Goal: Task Accomplishment & Management: Use online tool/utility

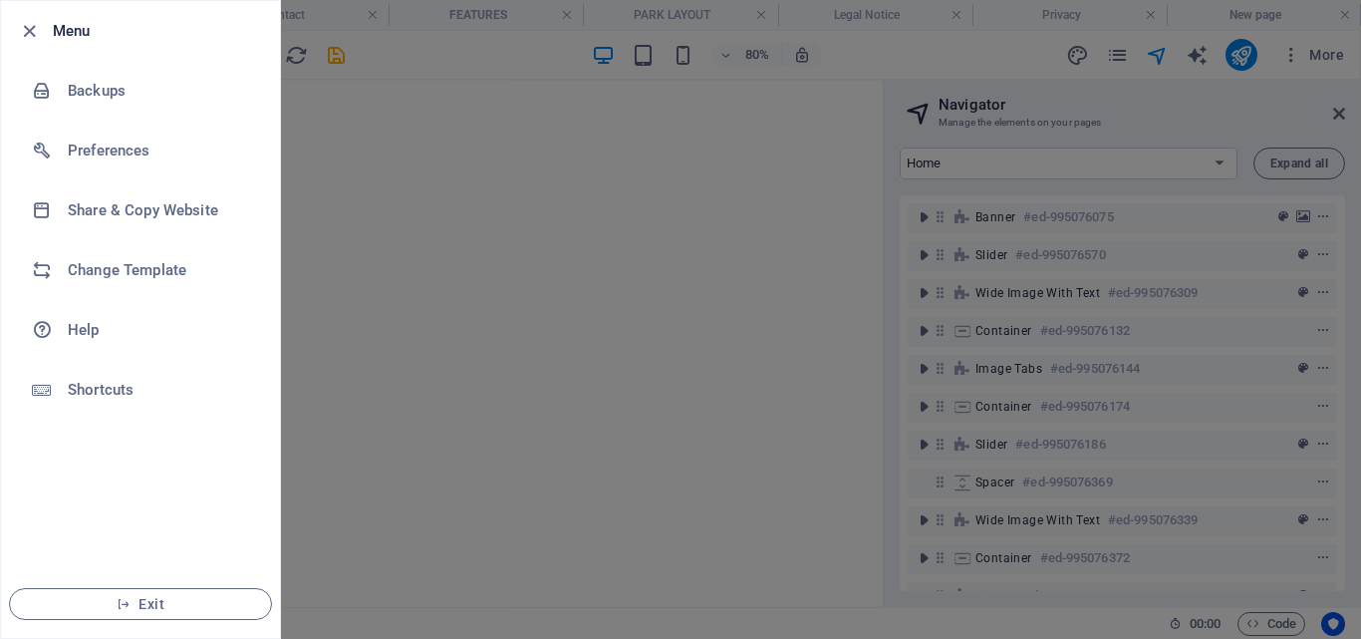
drag, startPoint x: 0, startPoint y: 0, endPoint x: 26, endPoint y: 562, distance: 562.5
click at [379, 108] on div at bounding box center [680, 319] width 1361 height 639
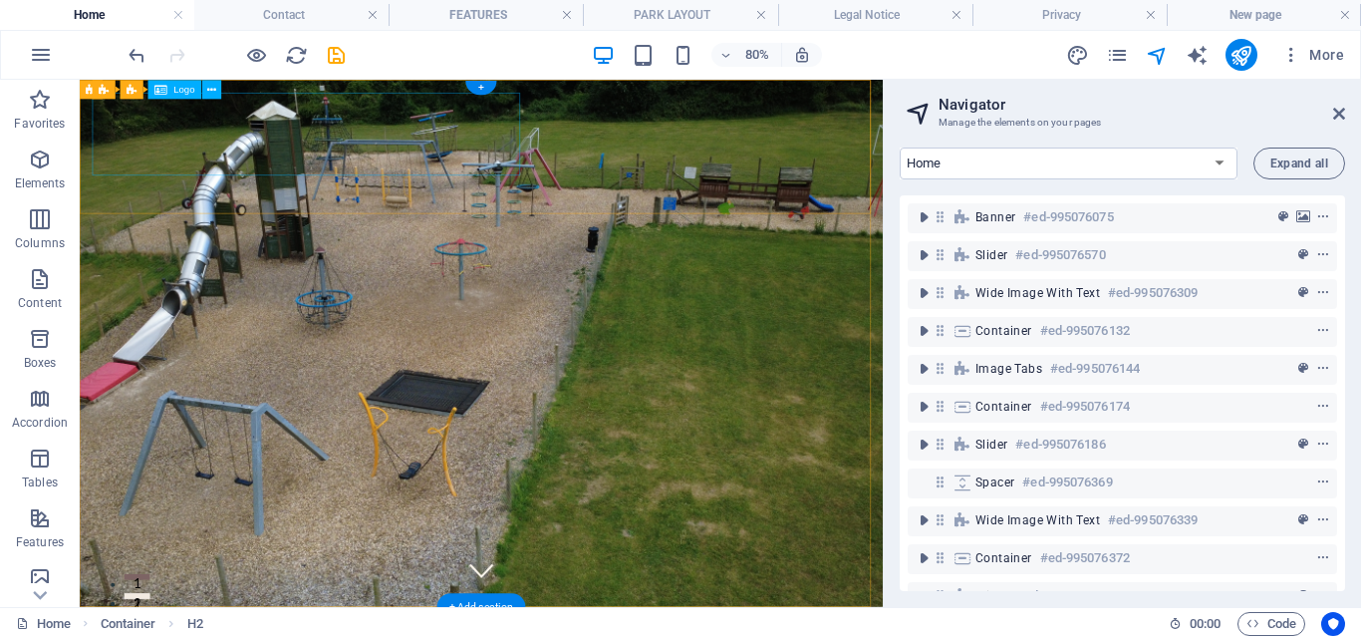
drag, startPoint x: 754, startPoint y: 419, endPoint x: 768, endPoint y: 367, distance: 54.6
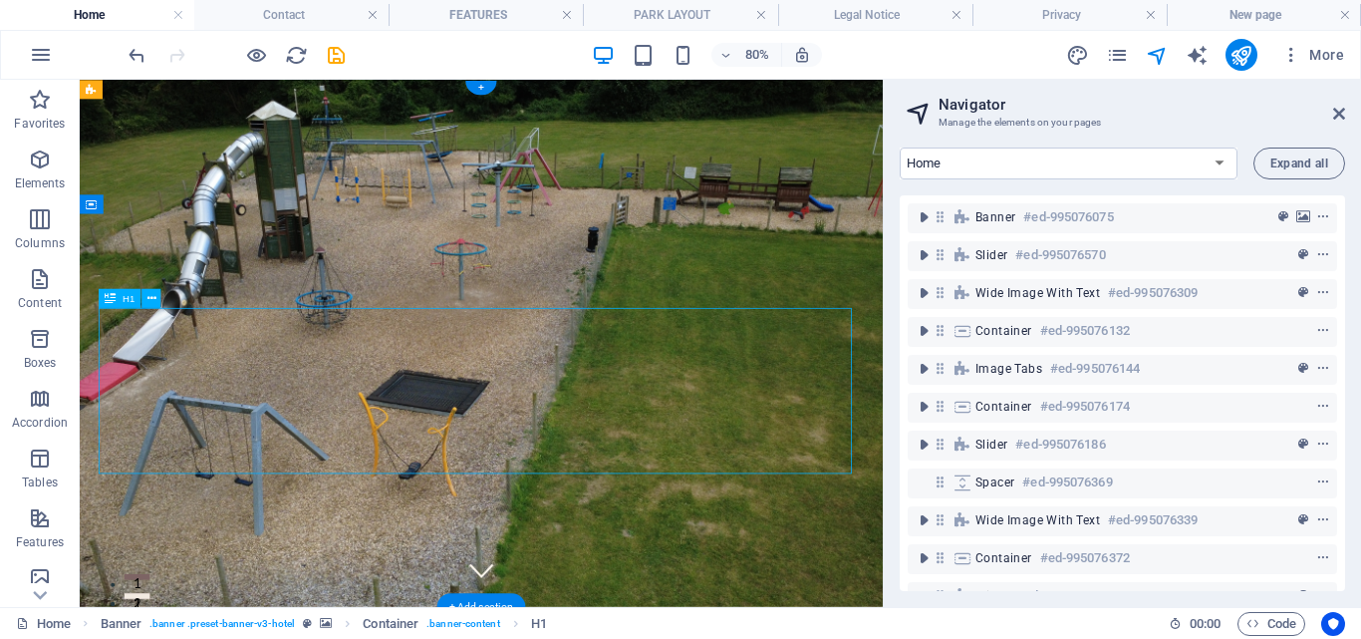
drag, startPoint x: 758, startPoint y: 438, endPoint x: 720, endPoint y: 438, distance: 37.9
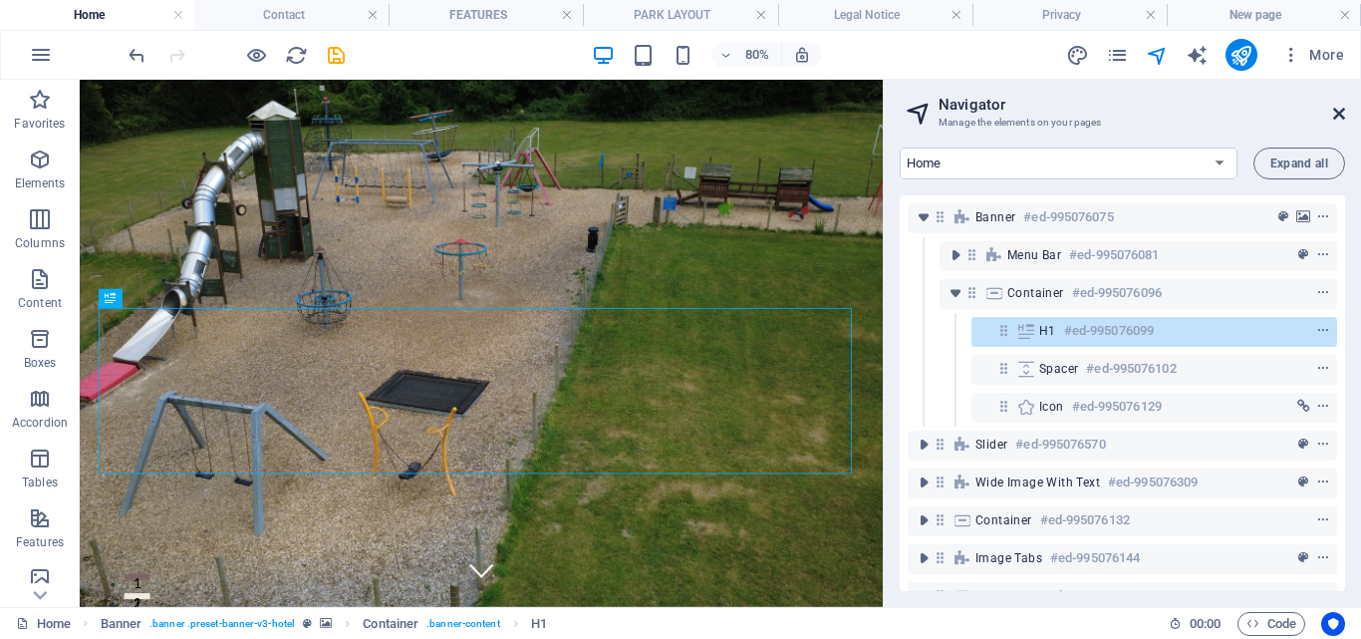
click at [1337, 114] on icon at bounding box center [1339, 114] width 12 height 16
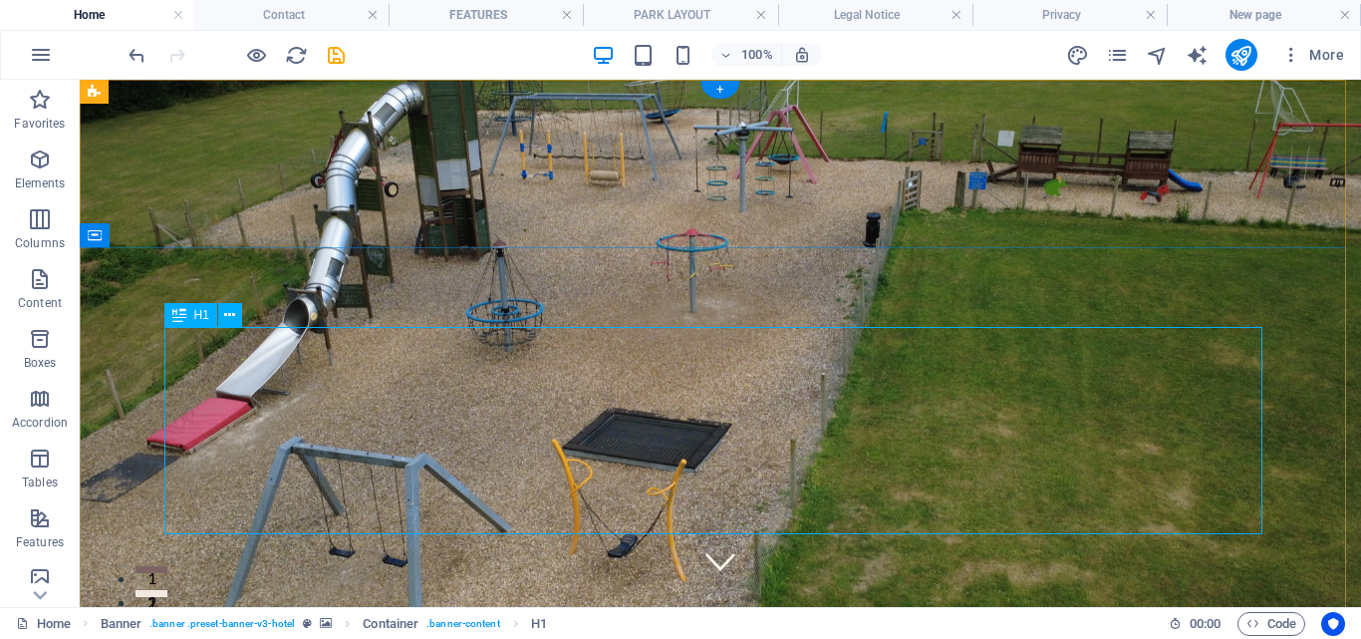
drag, startPoint x: 40, startPoint y: 162, endPoint x: 35, endPoint y: 153, distance: 10.3
click at [39, 162] on icon "button" at bounding box center [40, 159] width 24 height 24
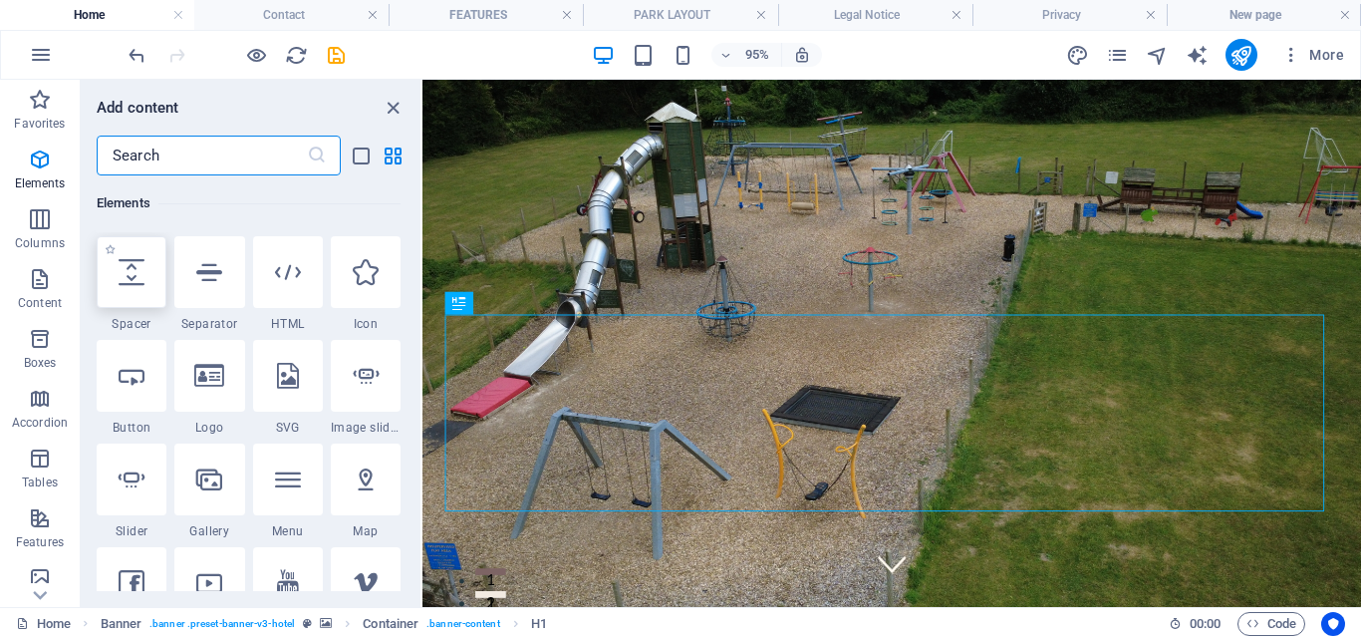
scroll to position [212, 0]
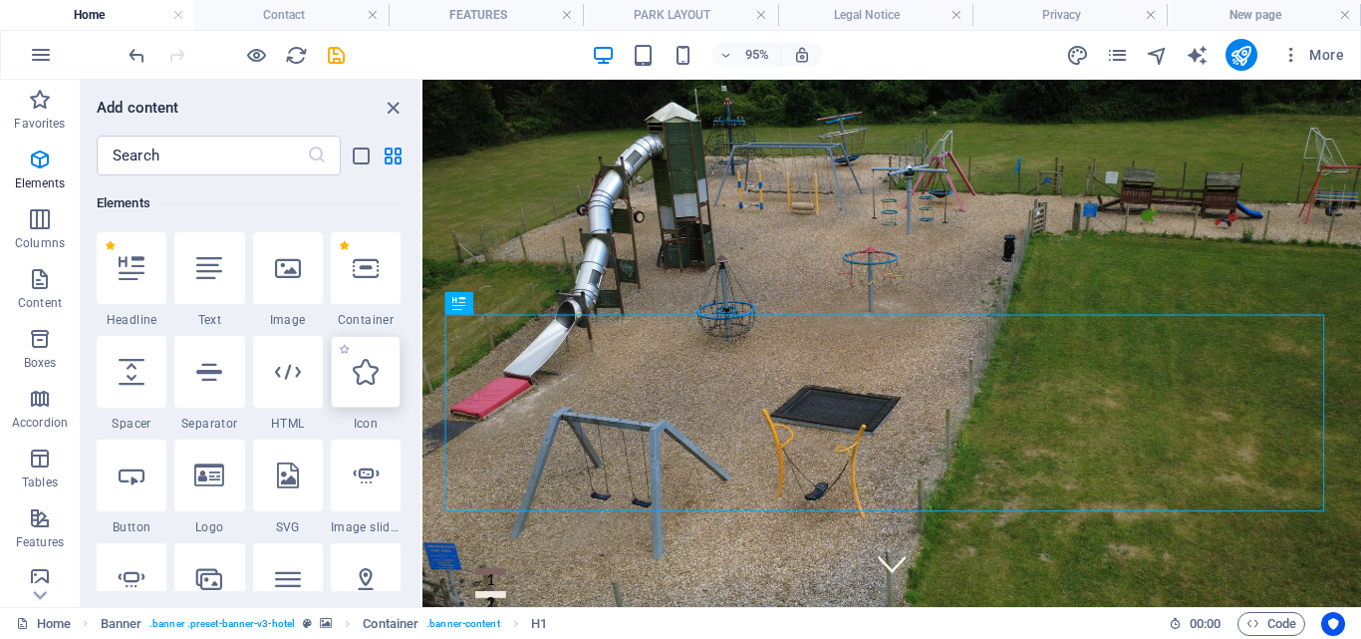
click at [363, 373] on icon at bounding box center [366, 372] width 26 height 26
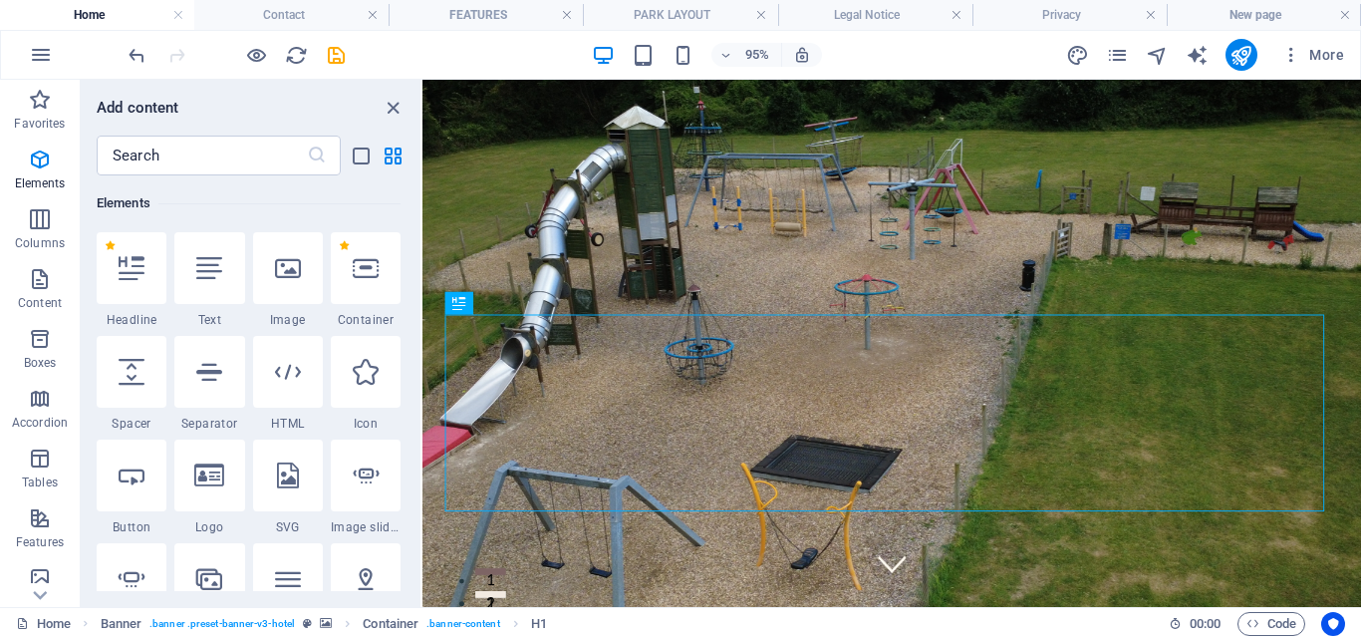
select select "xMidYMid"
select select "px"
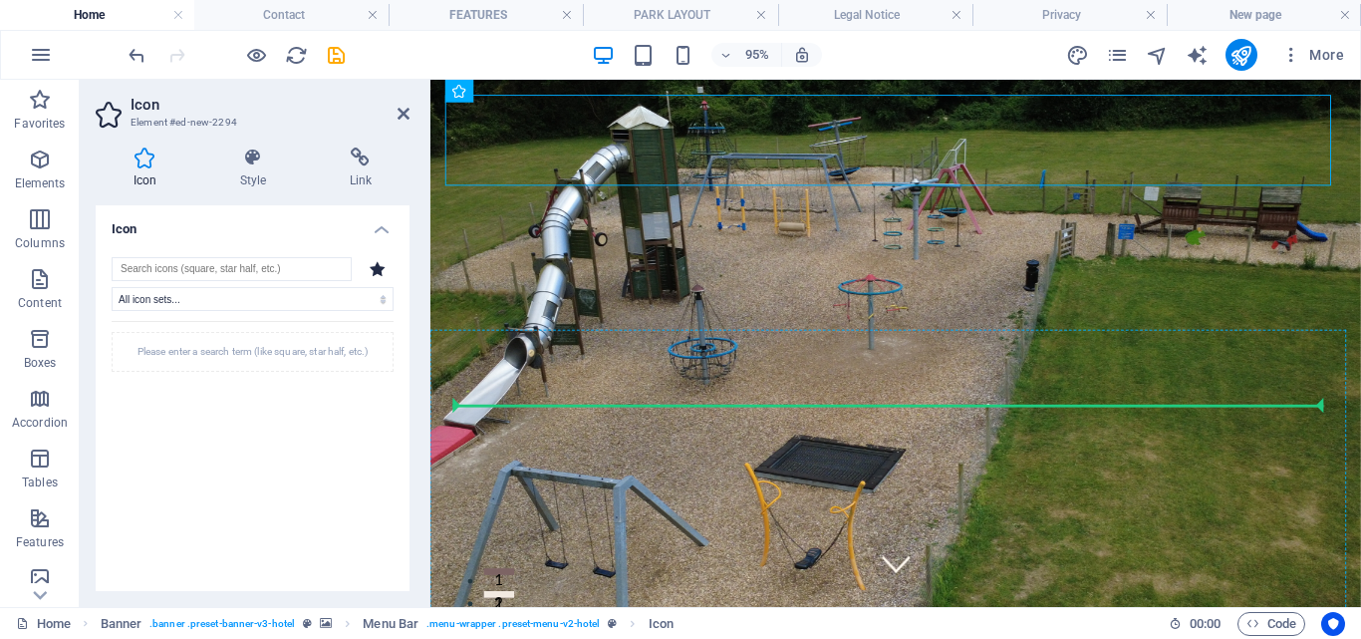
drag, startPoint x: 482, startPoint y: 134, endPoint x: 954, endPoint y: 439, distance: 562.1
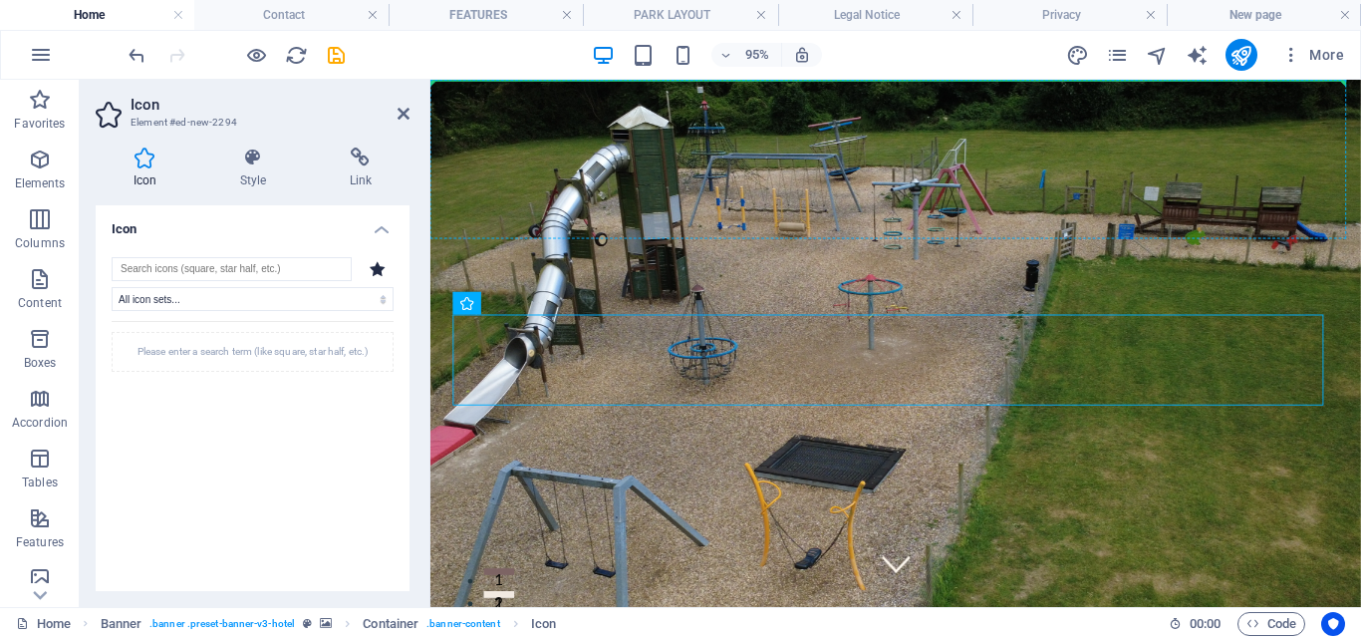
drag, startPoint x: 501, startPoint y: 362, endPoint x: 501, endPoint y: 225, distance: 136.5
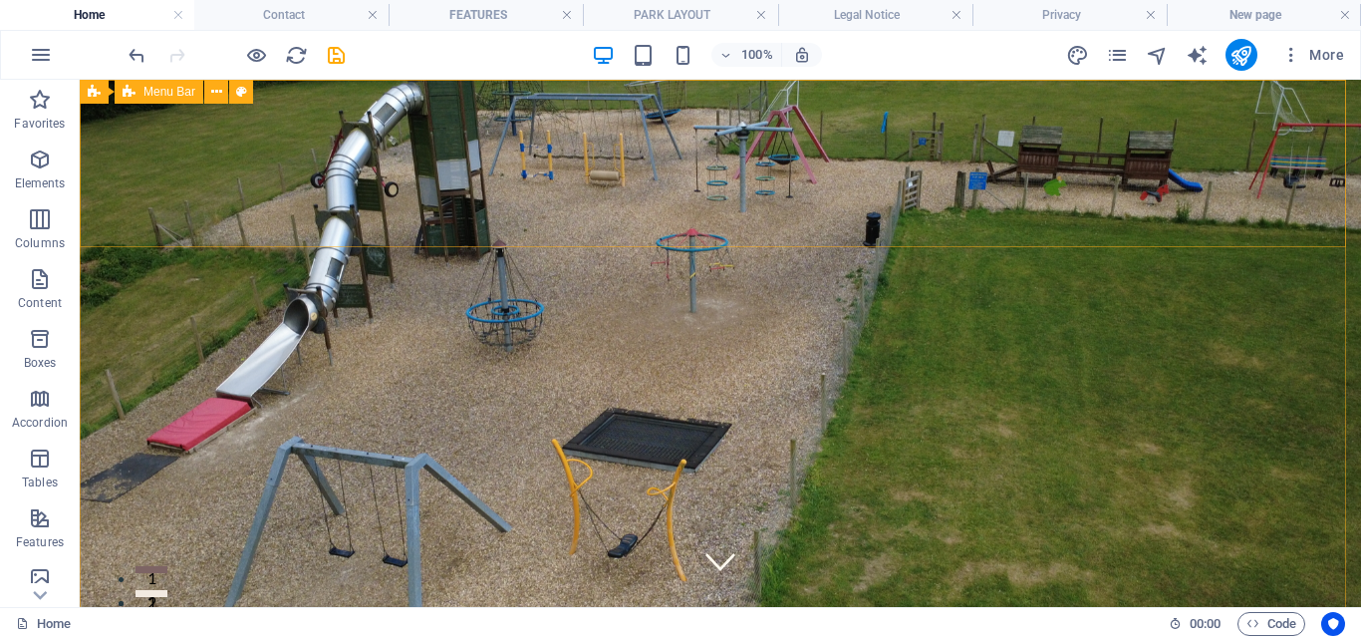
click at [170, 94] on span "Menu Bar" at bounding box center [169, 92] width 52 height 12
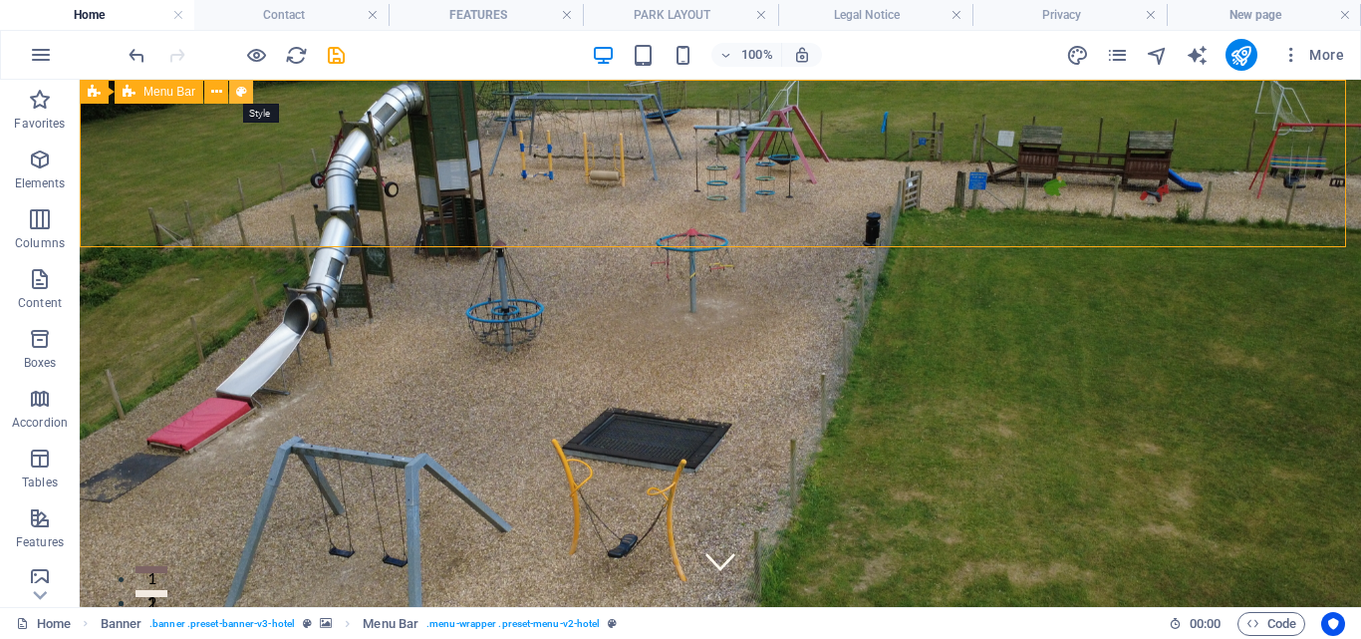
click at [240, 93] on icon at bounding box center [241, 92] width 11 height 21
select select "rem"
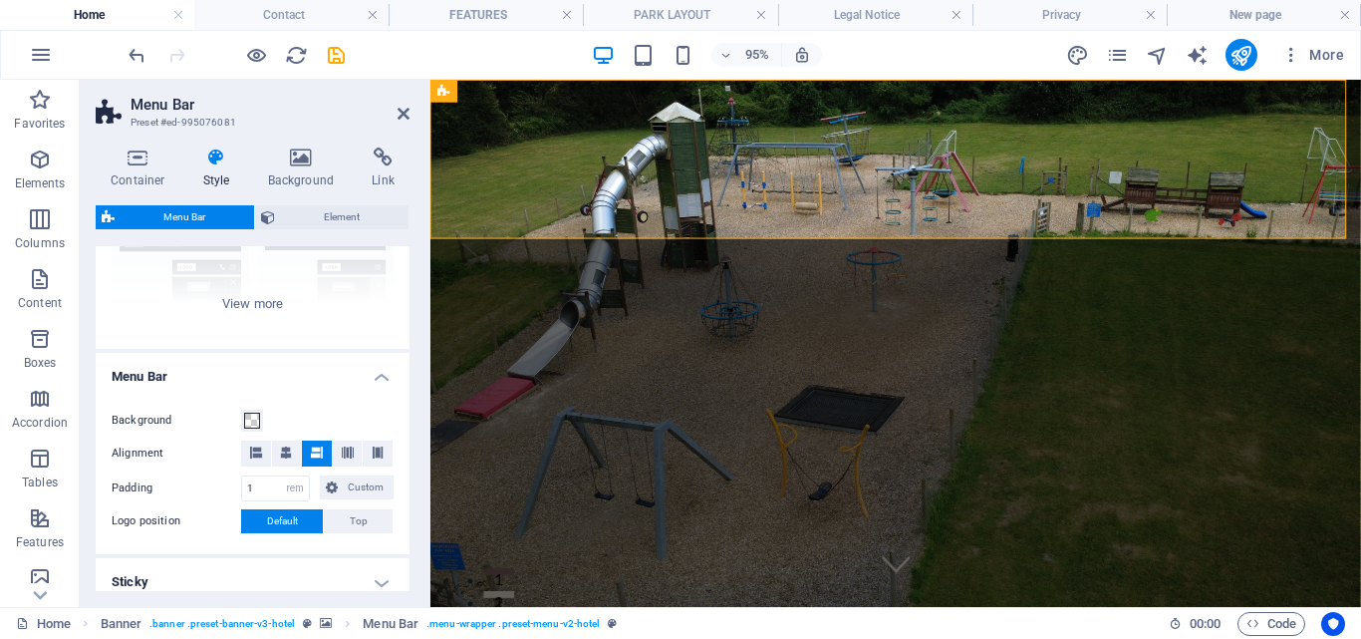
scroll to position [100, 0]
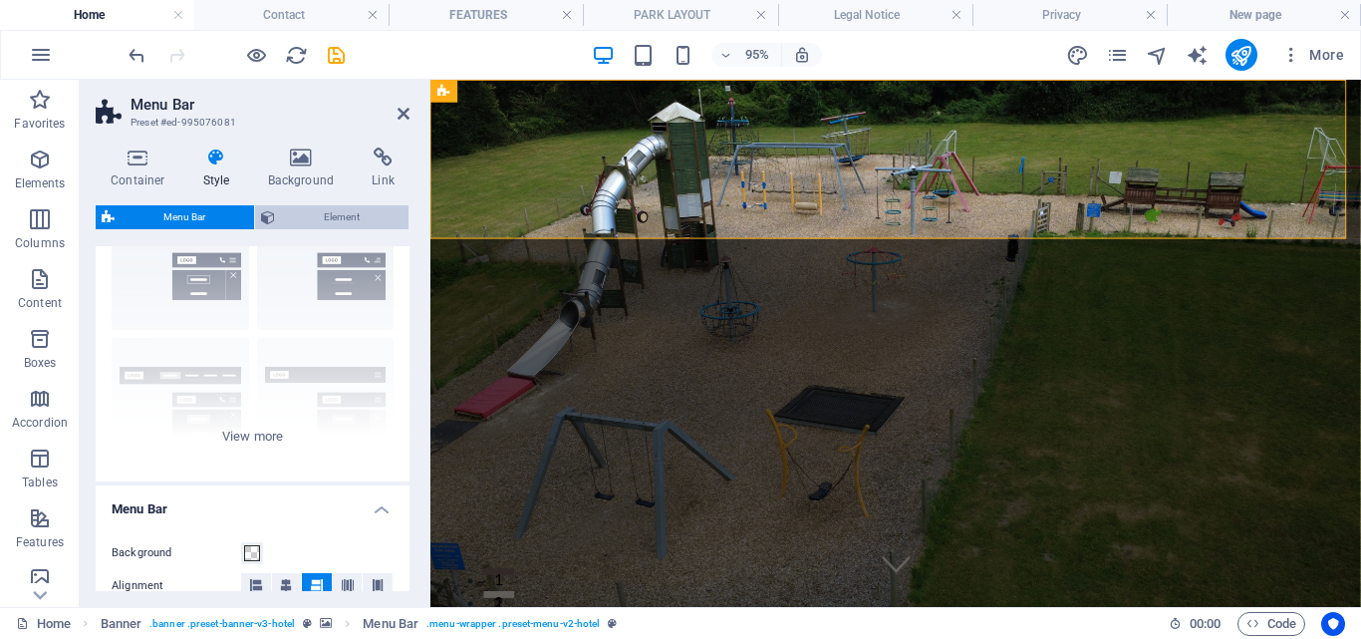
drag, startPoint x: 342, startPoint y: 213, endPoint x: 327, endPoint y: 218, distance: 15.8
click at [340, 213] on span "Element" at bounding box center [342, 217] width 122 height 24
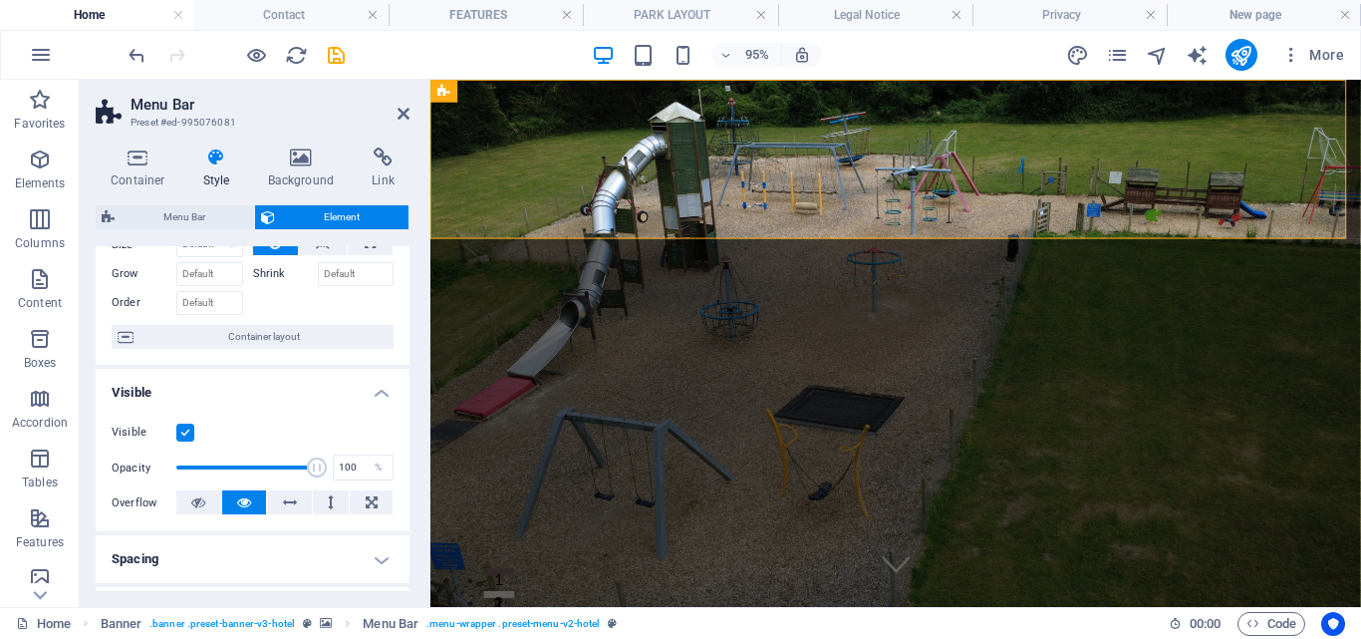
scroll to position [0, 0]
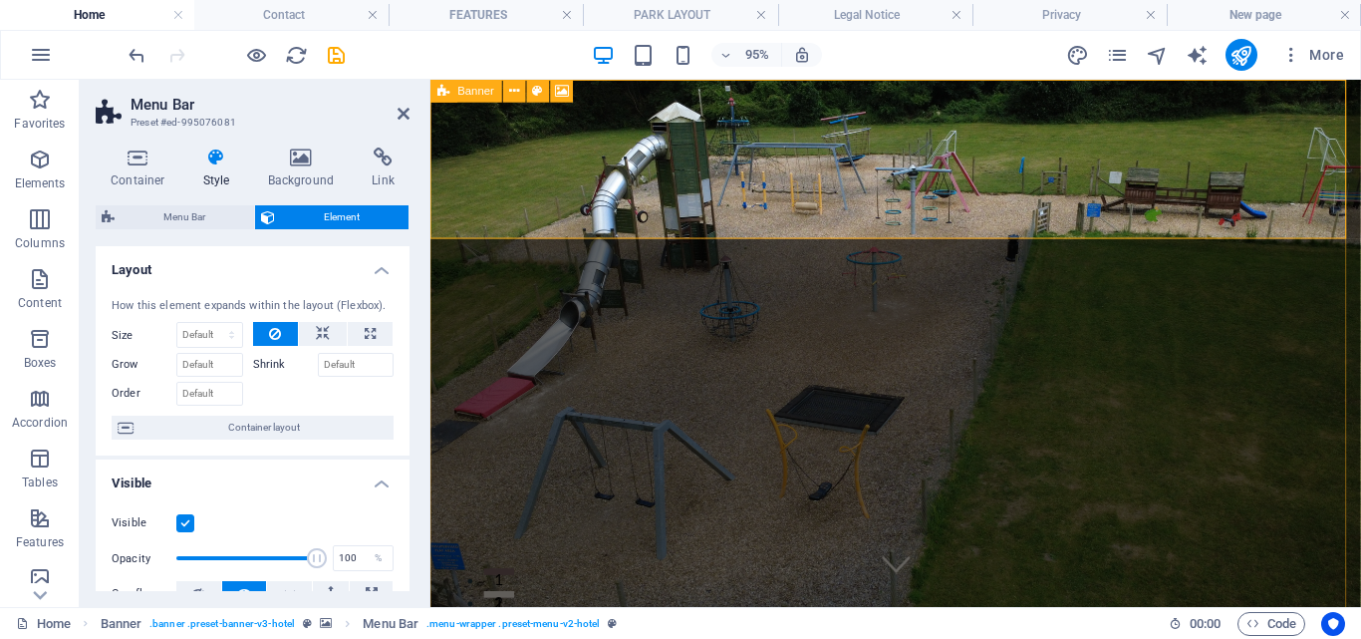
click at [458, 95] on span "Banner" at bounding box center [476, 91] width 37 height 11
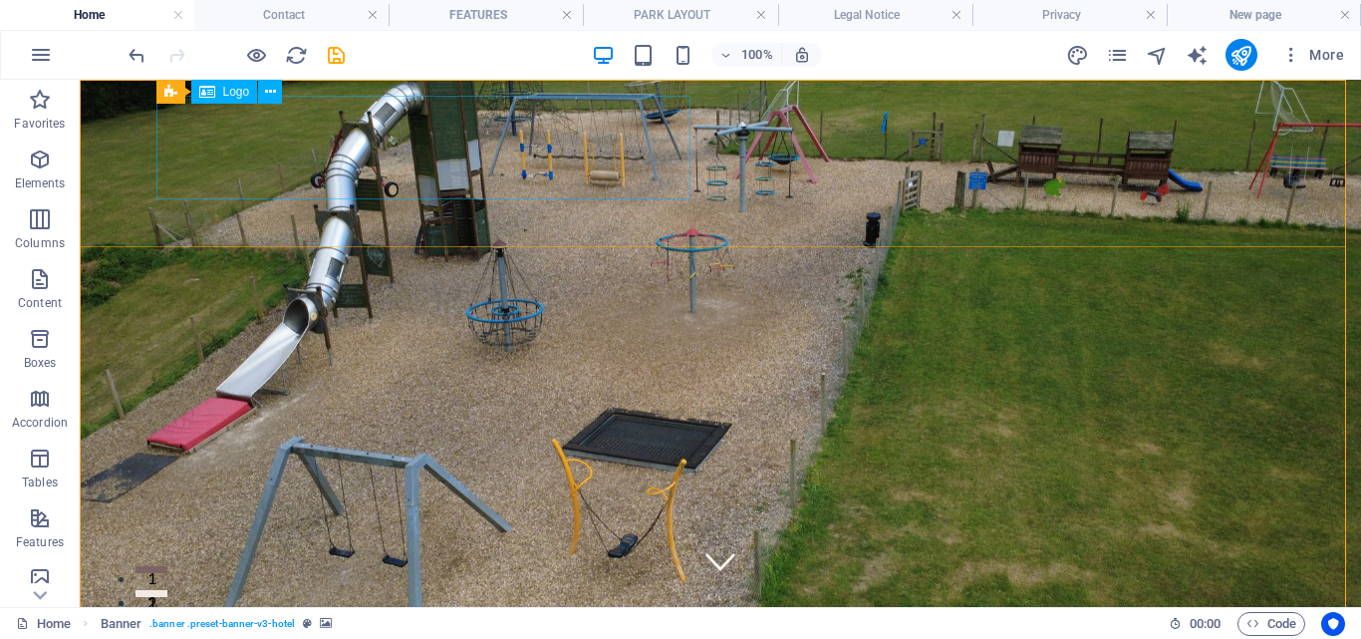
click at [219, 101] on div "Logo" at bounding box center [224, 92] width 67 height 24
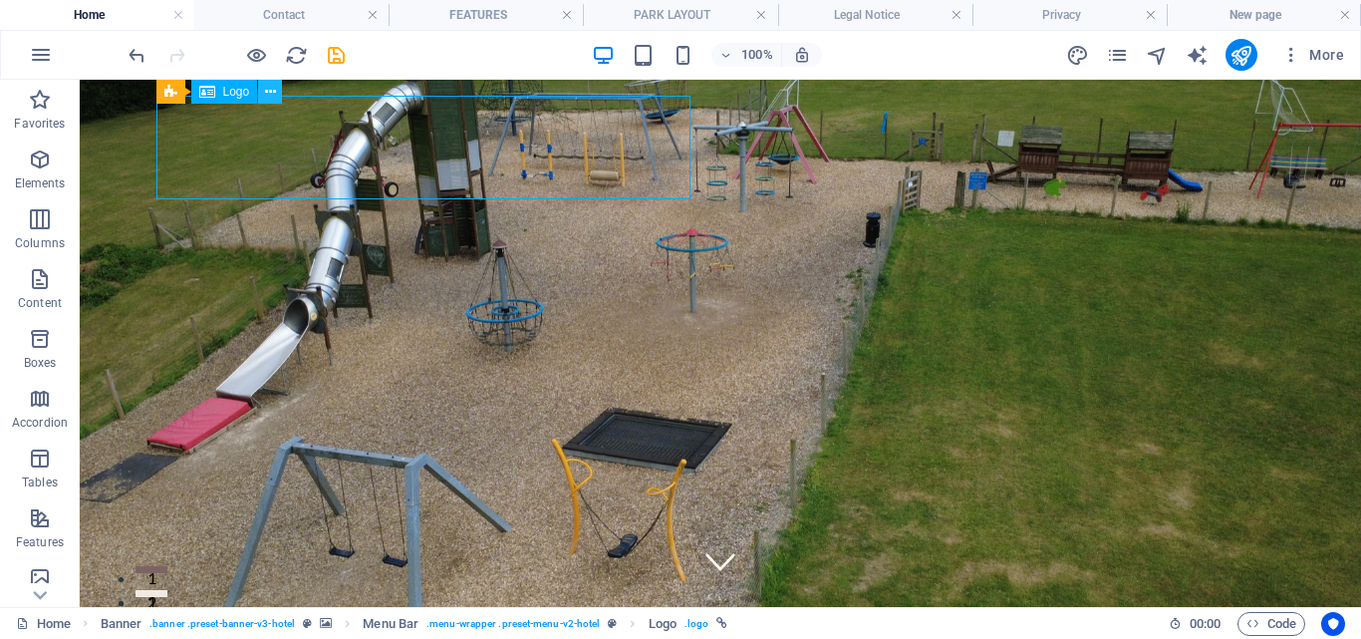
click at [265, 92] on icon at bounding box center [270, 92] width 11 height 21
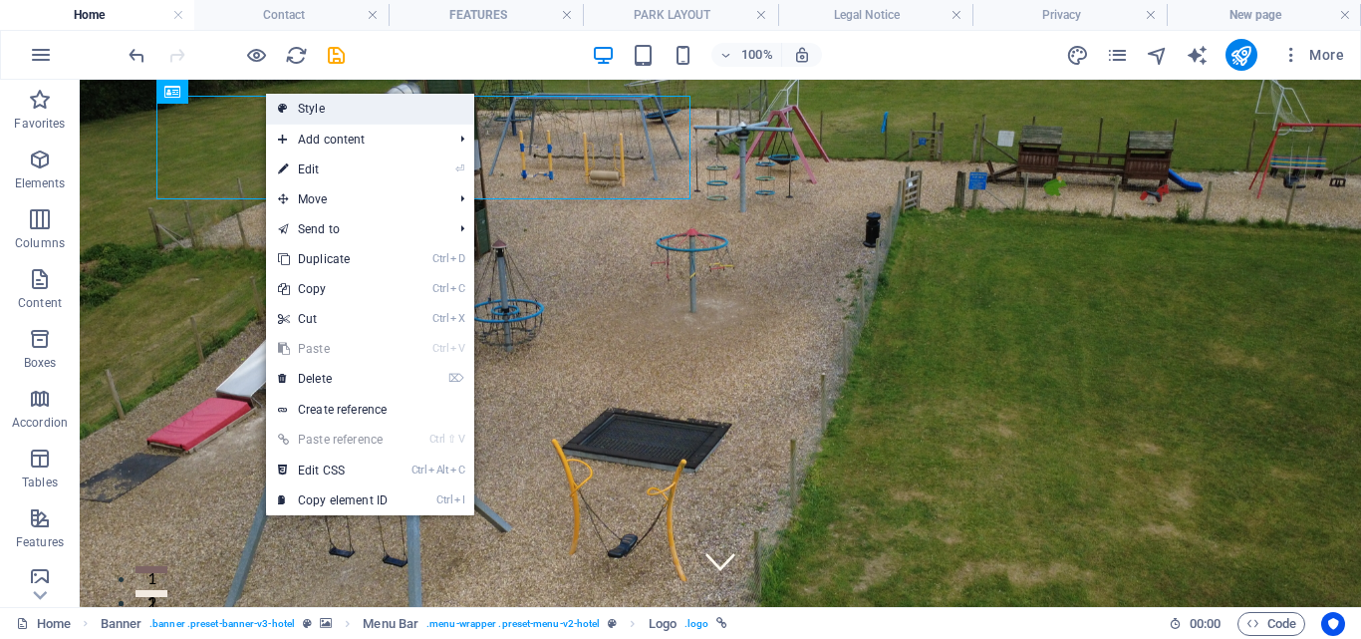
click at [310, 108] on link "Style" at bounding box center [370, 109] width 208 height 30
select select "rem"
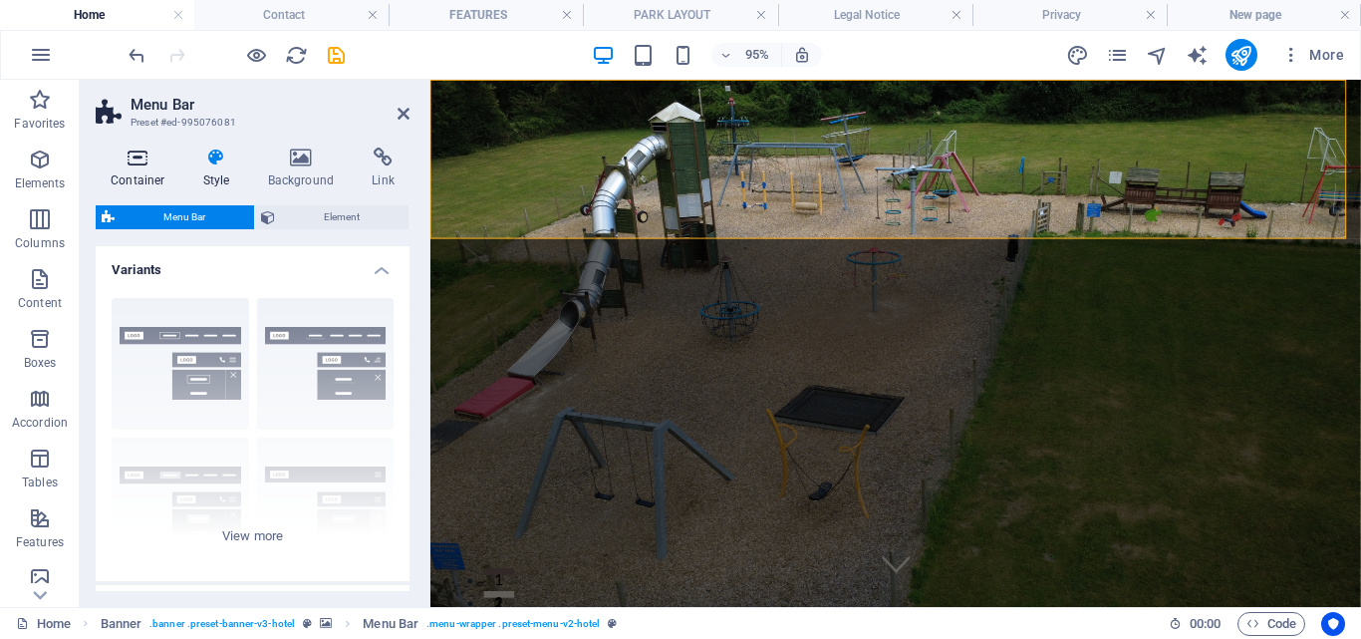
click at [131, 154] on icon at bounding box center [138, 157] width 85 height 20
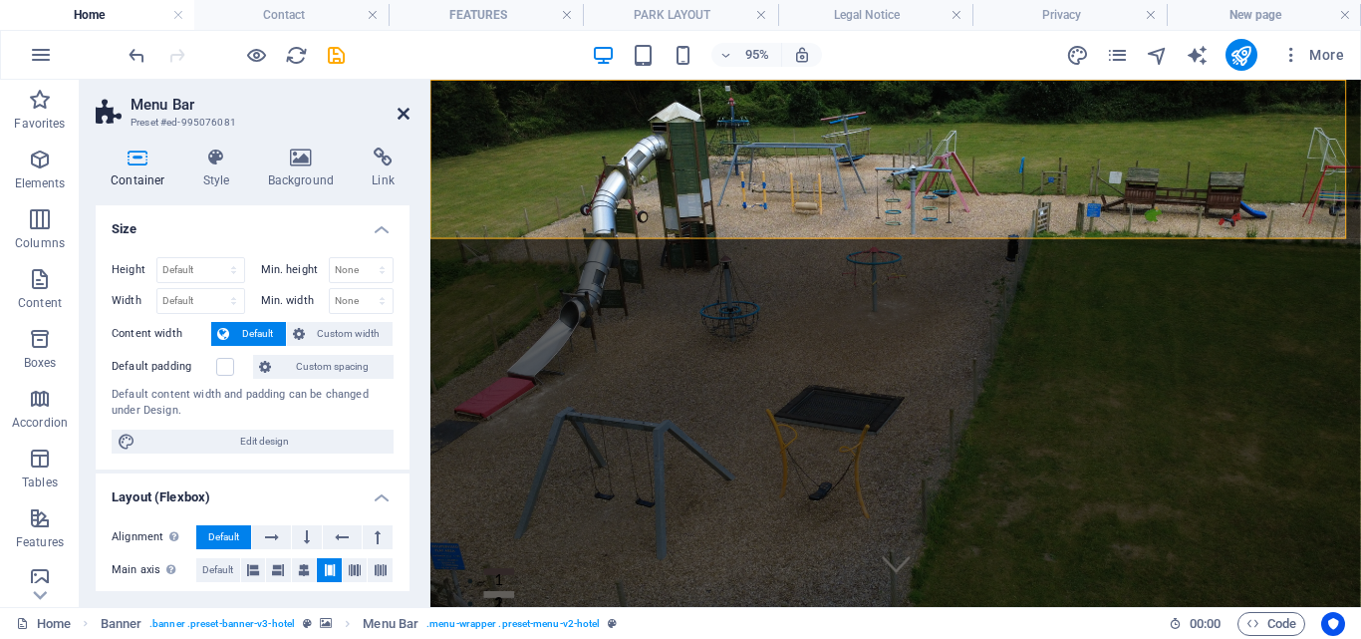
click at [400, 111] on icon at bounding box center [404, 114] width 12 height 16
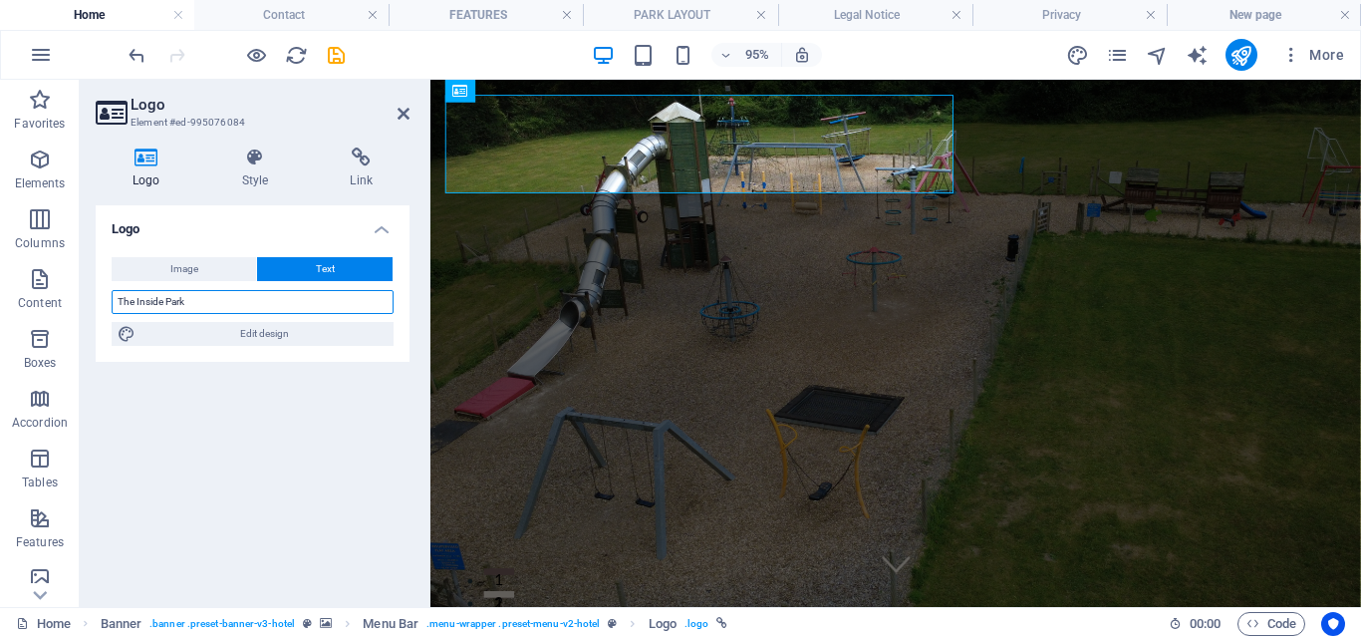
click at [225, 301] on input "The Inside Park" at bounding box center [253, 302] width 282 height 24
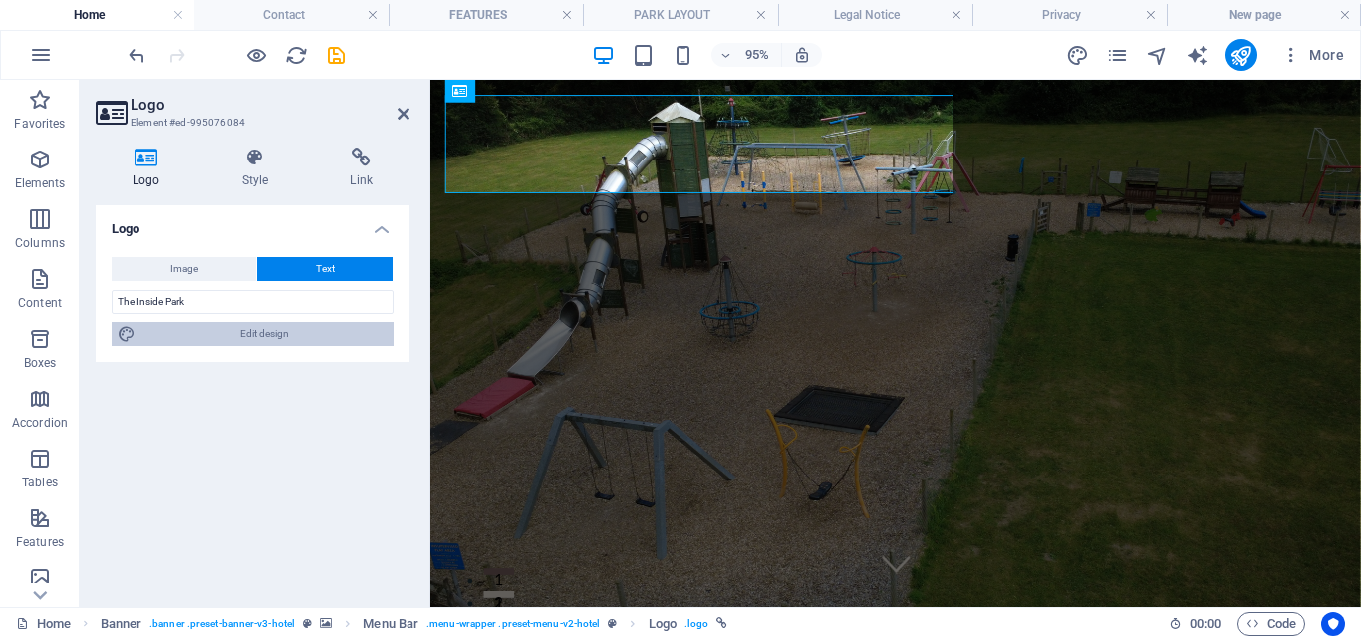
drag, startPoint x: 251, startPoint y: 331, endPoint x: 240, endPoint y: 330, distance: 11.0
click at [251, 330] on span "Edit design" at bounding box center [264, 334] width 246 height 24
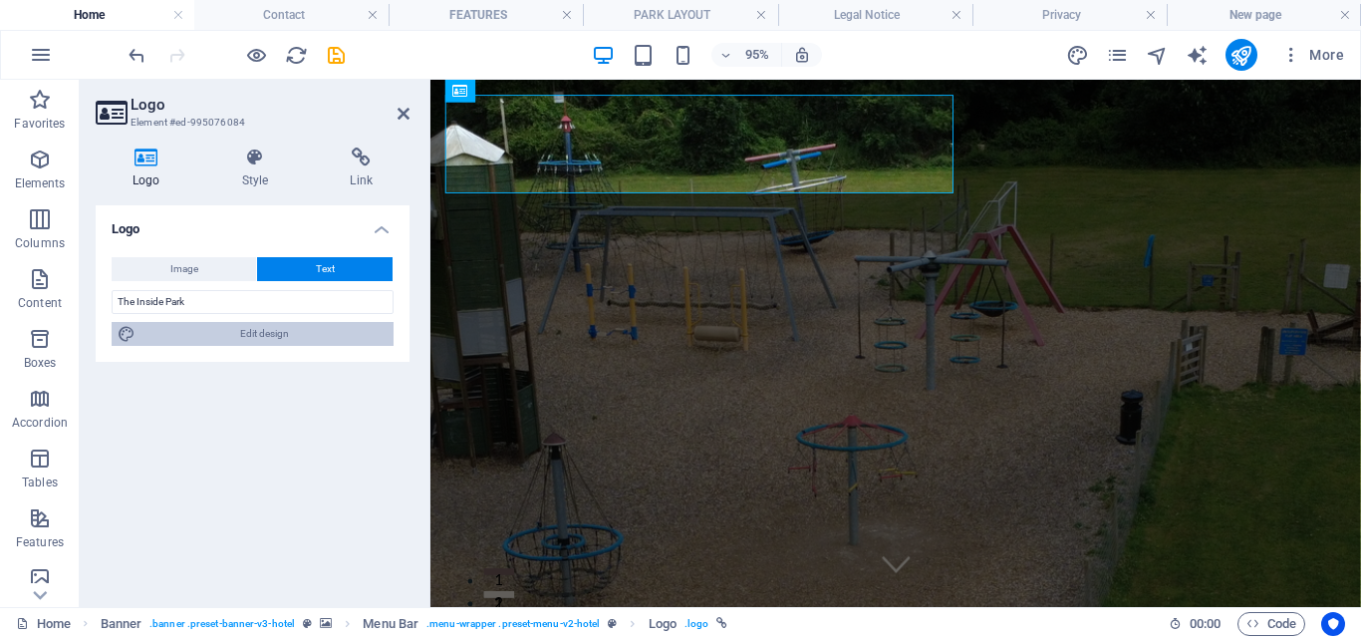
select select "500"
select select "px"
select select "400"
select select "px"
select select "rem"
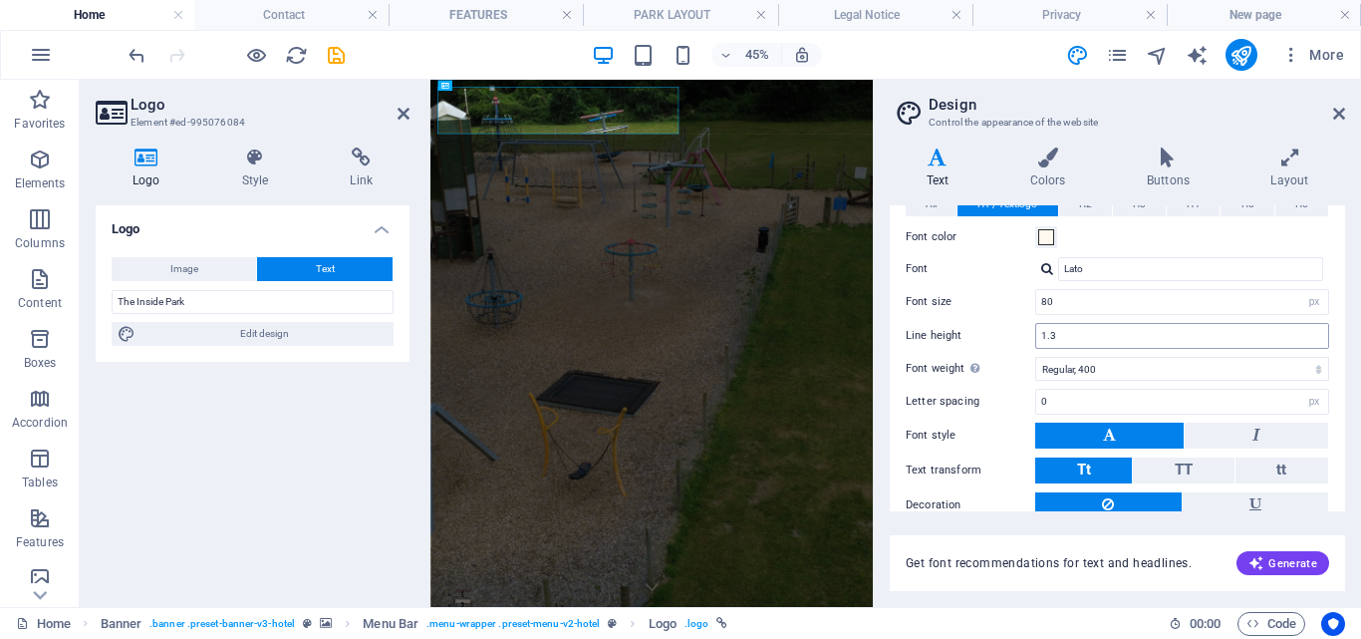
scroll to position [18, 0]
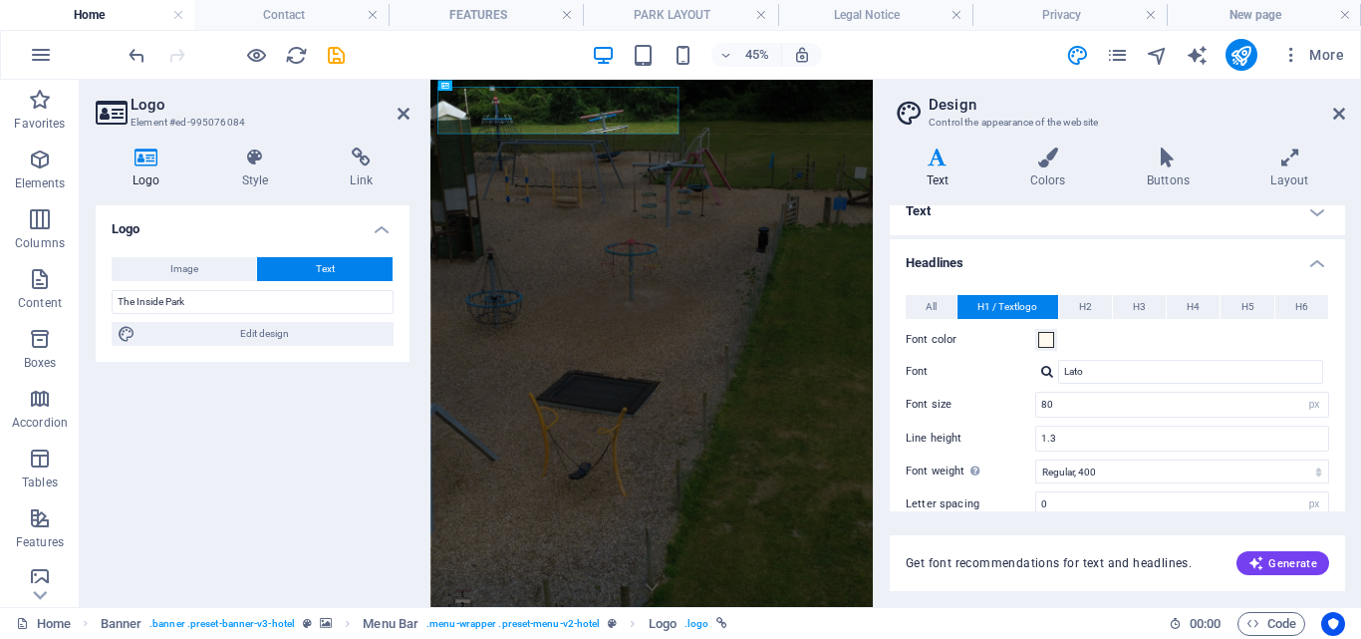
click at [241, 429] on div "Logo Image Text Drag files here, click to choose files or select files from Fil…" at bounding box center [253, 398] width 314 height 386
click at [399, 113] on icon at bounding box center [404, 114] width 12 height 16
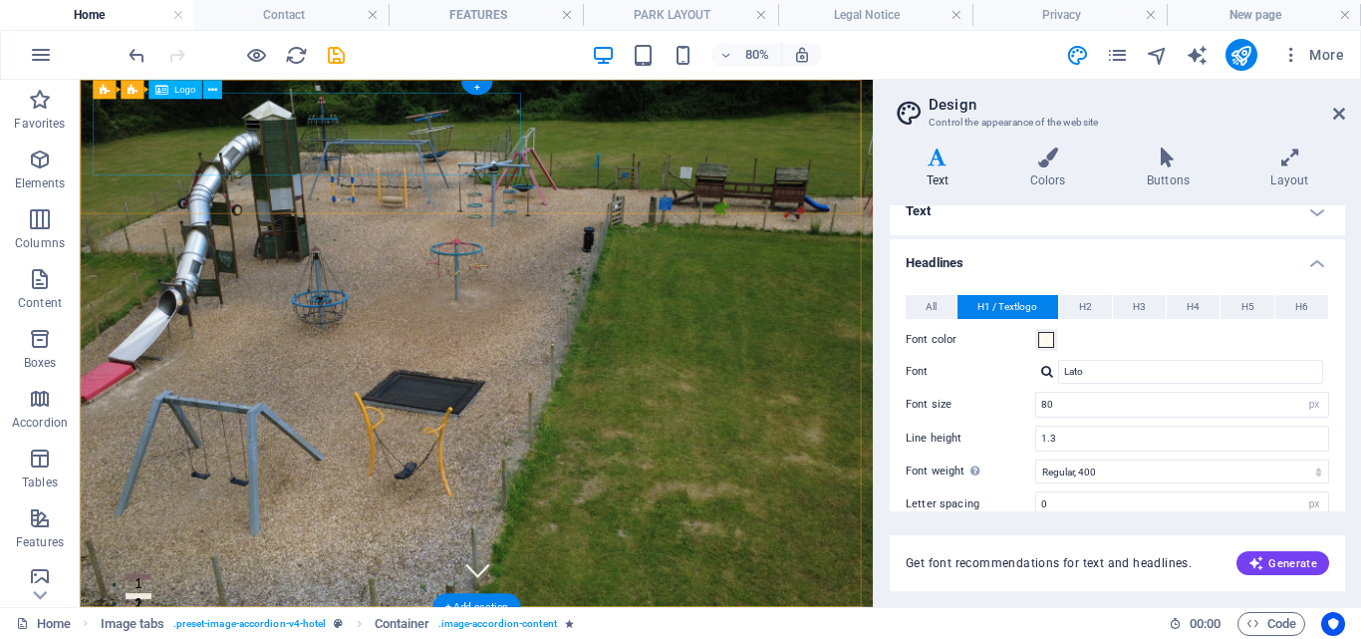
drag, startPoint x: 628, startPoint y: 117, endPoint x: 790, endPoint y: 131, distance: 163.0
drag, startPoint x: 96, startPoint y: 137, endPoint x: 415, endPoint y: 139, distance: 319.8
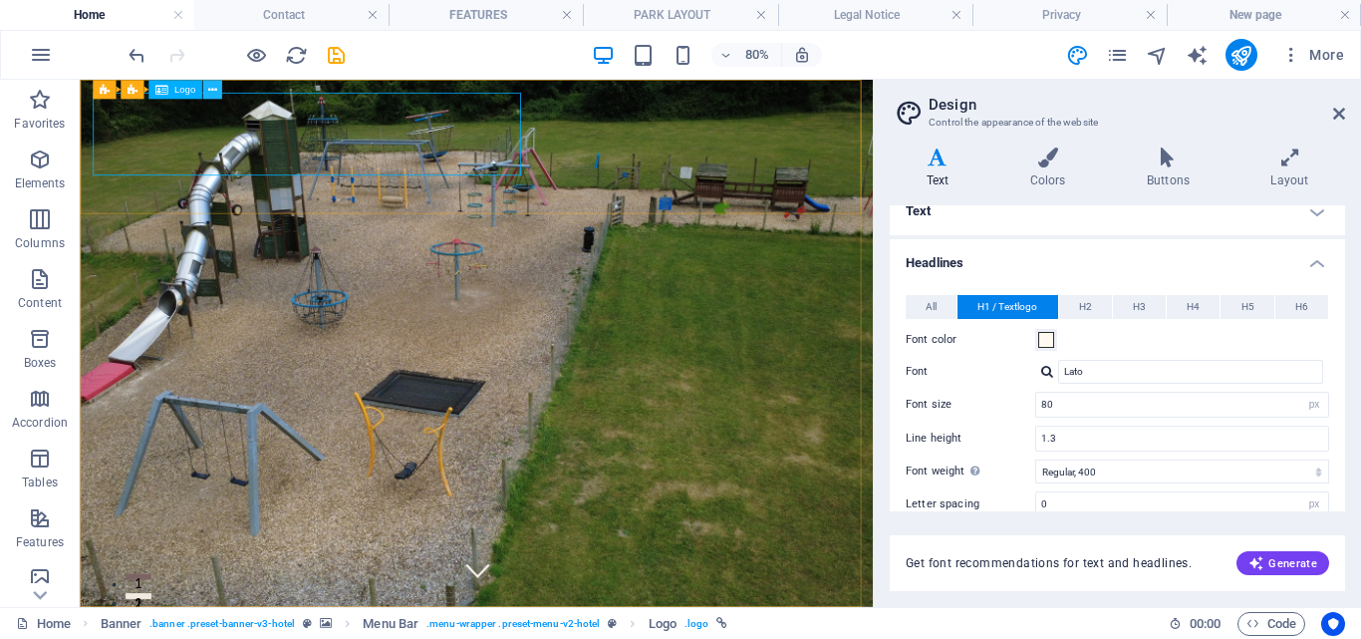
click at [209, 88] on icon at bounding box center [211, 89] width 9 height 17
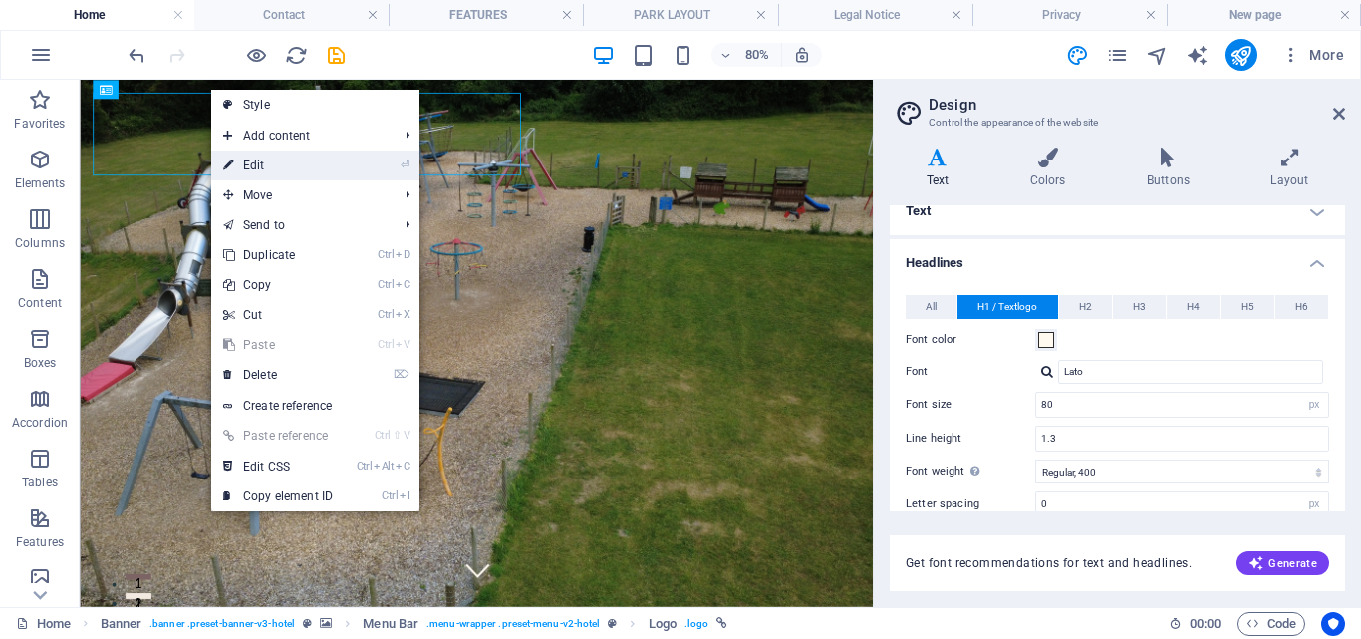
click at [268, 161] on link "⏎ Edit" at bounding box center [278, 165] width 134 height 30
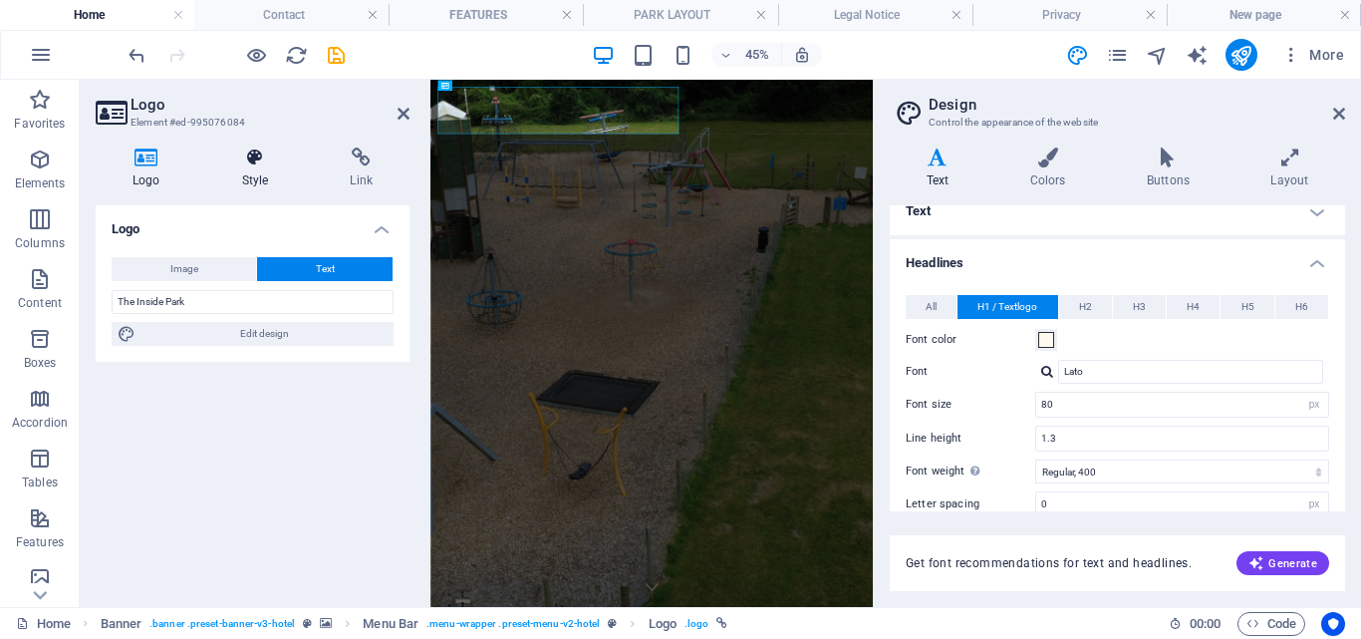
click at [247, 163] on icon at bounding box center [255, 157] width 101 height 20
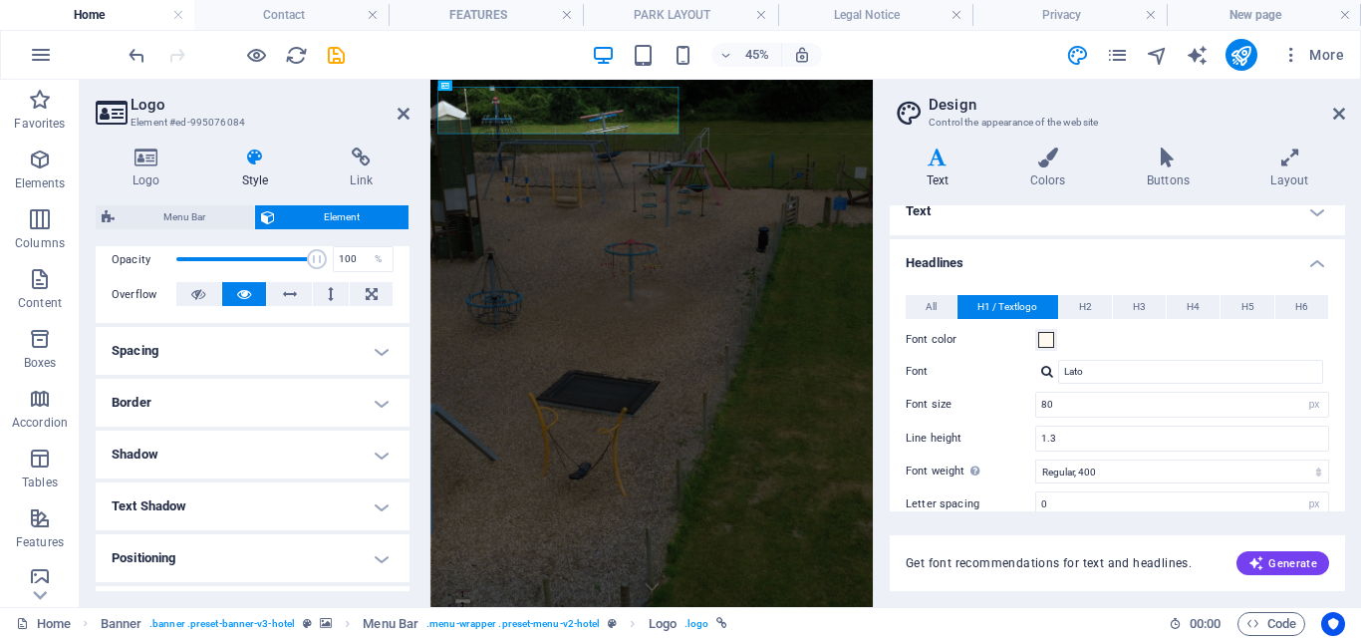
scroll to position [399, 0]
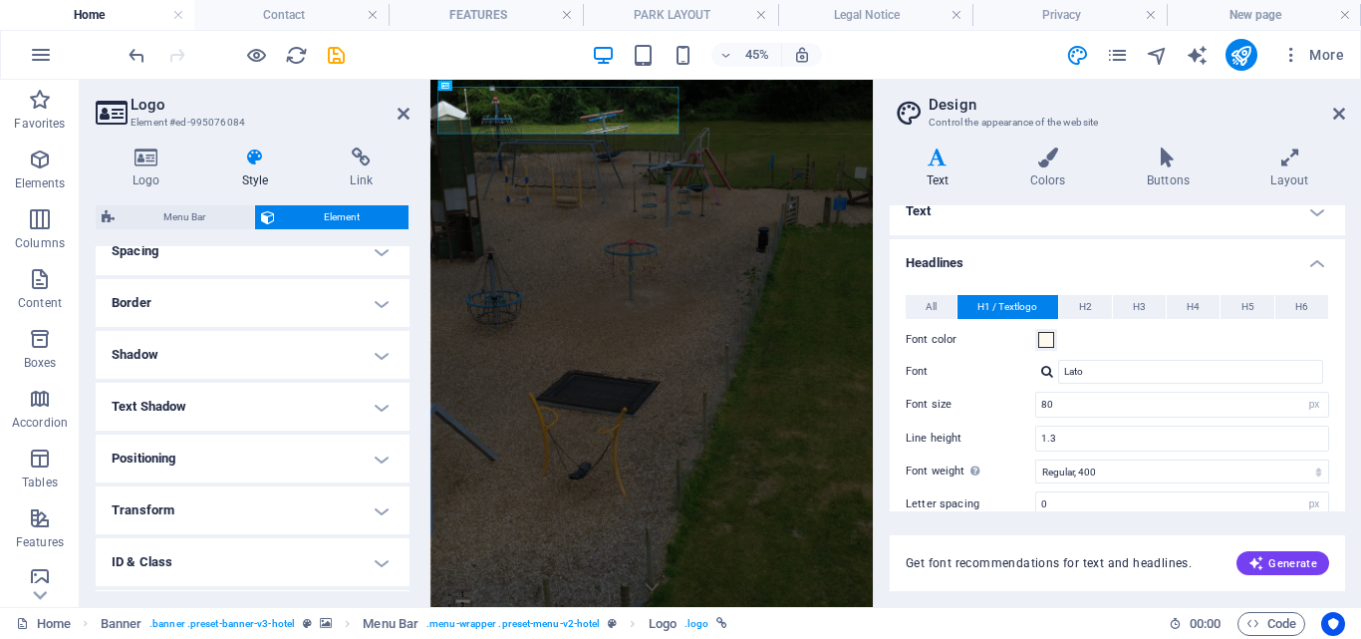
click at [373, 459] on h4 "Positioning" at bounding box center [253, 458] width 314 height 48
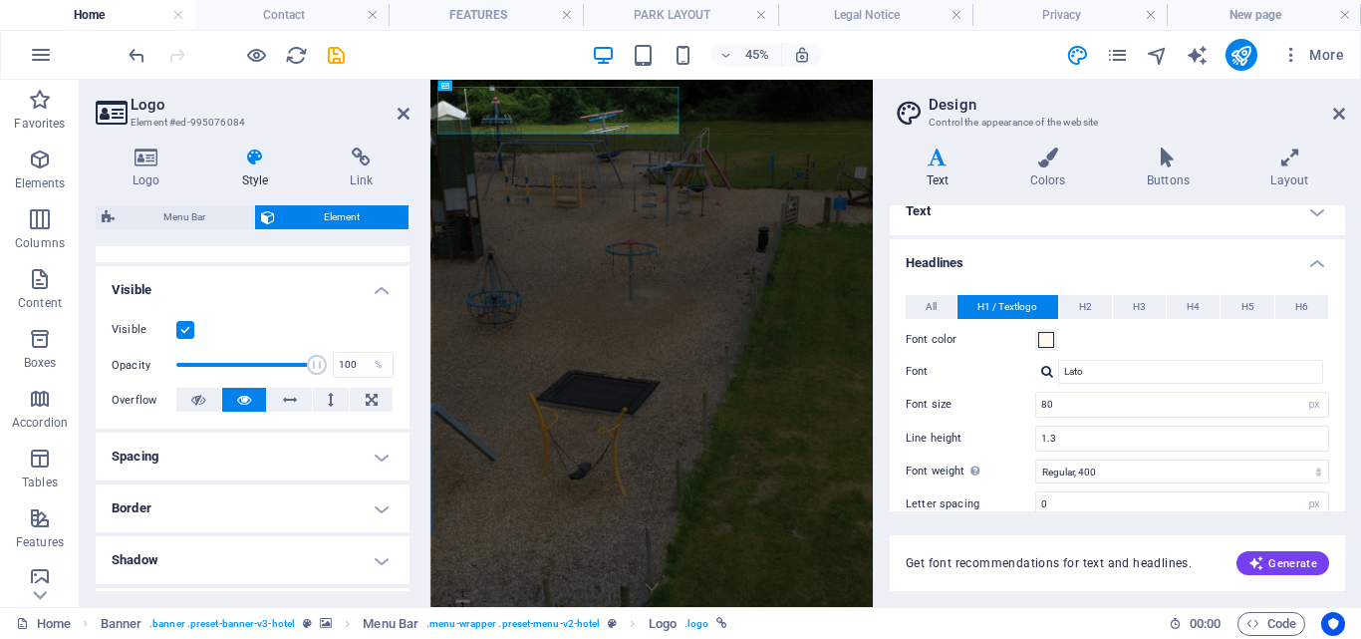
scroll to position [168, 0]
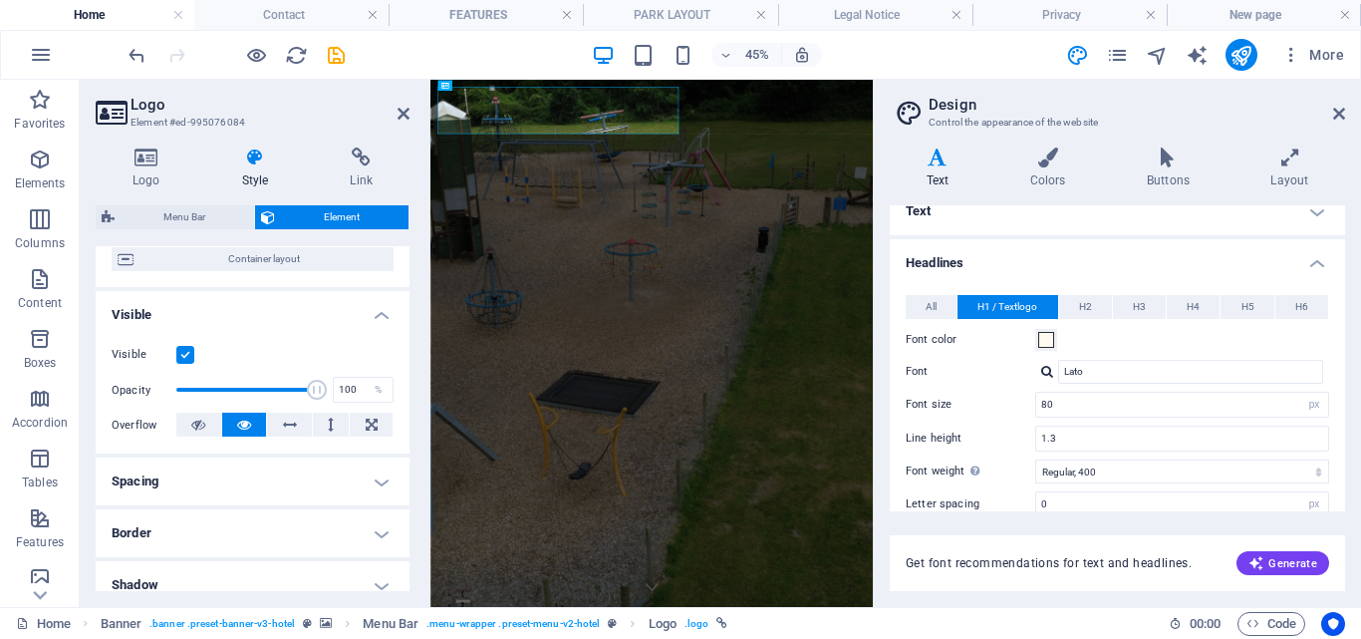
click at [236, 469] on h4 "Spacing" at bounding box center [253, 481] width 314 height 48
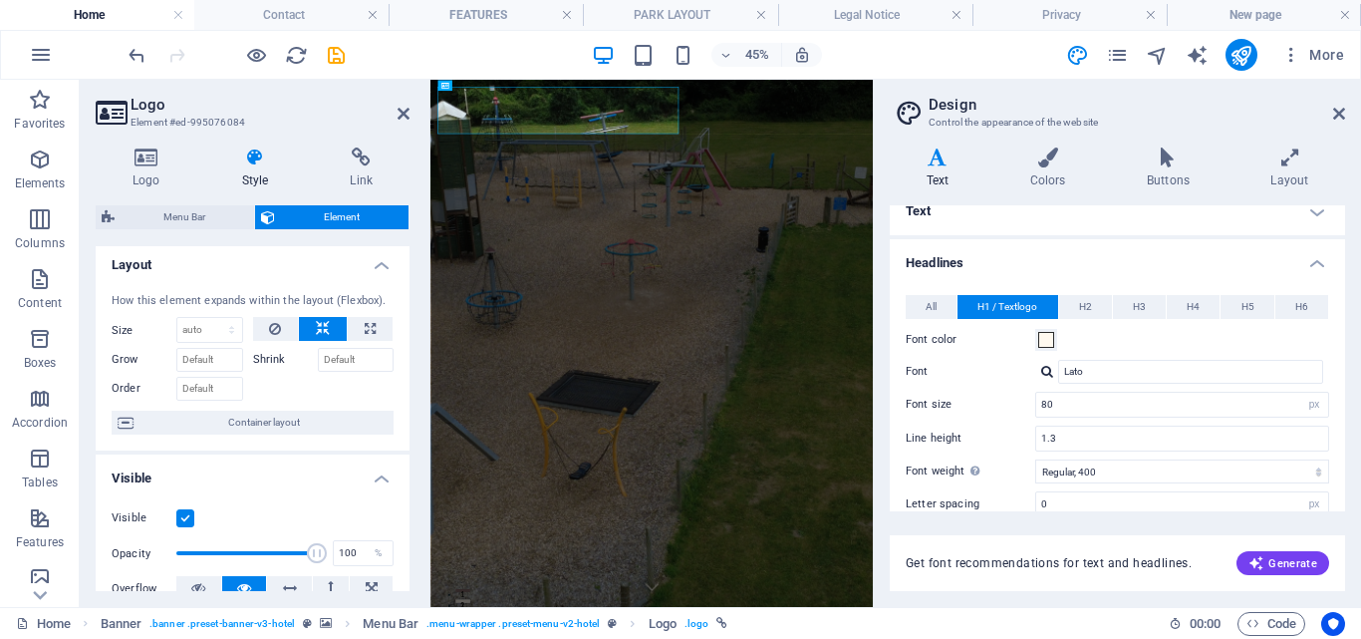
scroll to position [0, 0]
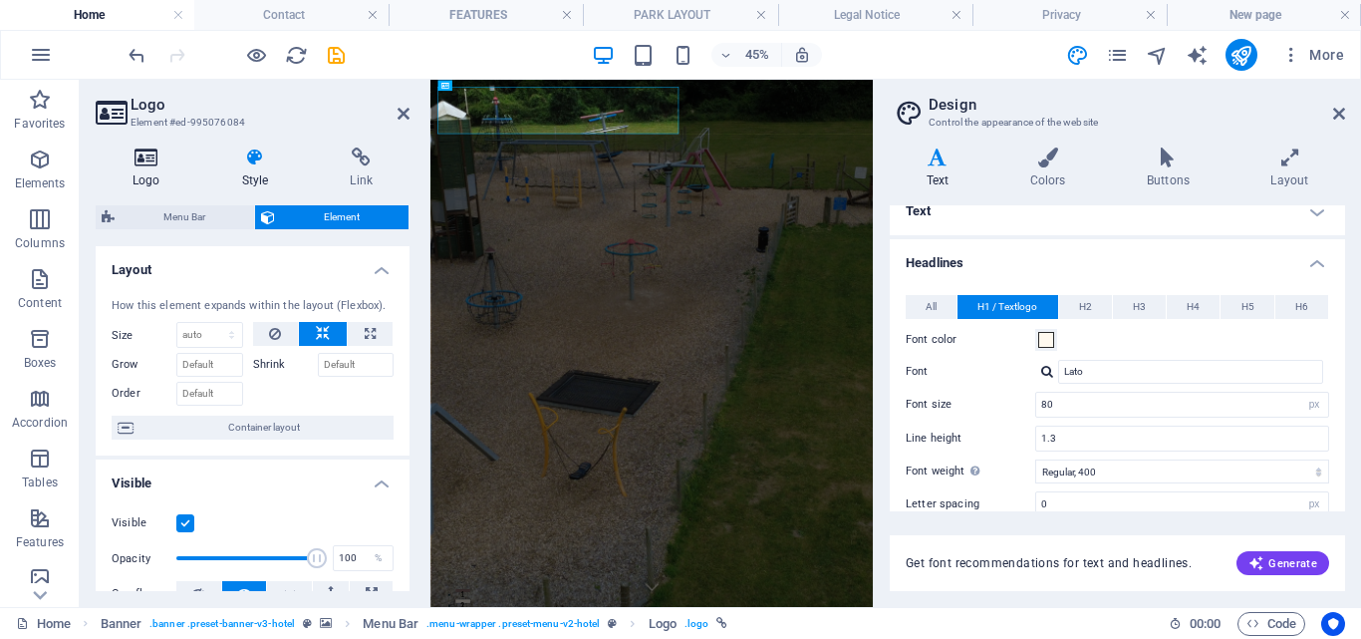
click at [148, 156] on icon at bounding box center [147, 157] width 102 height 20
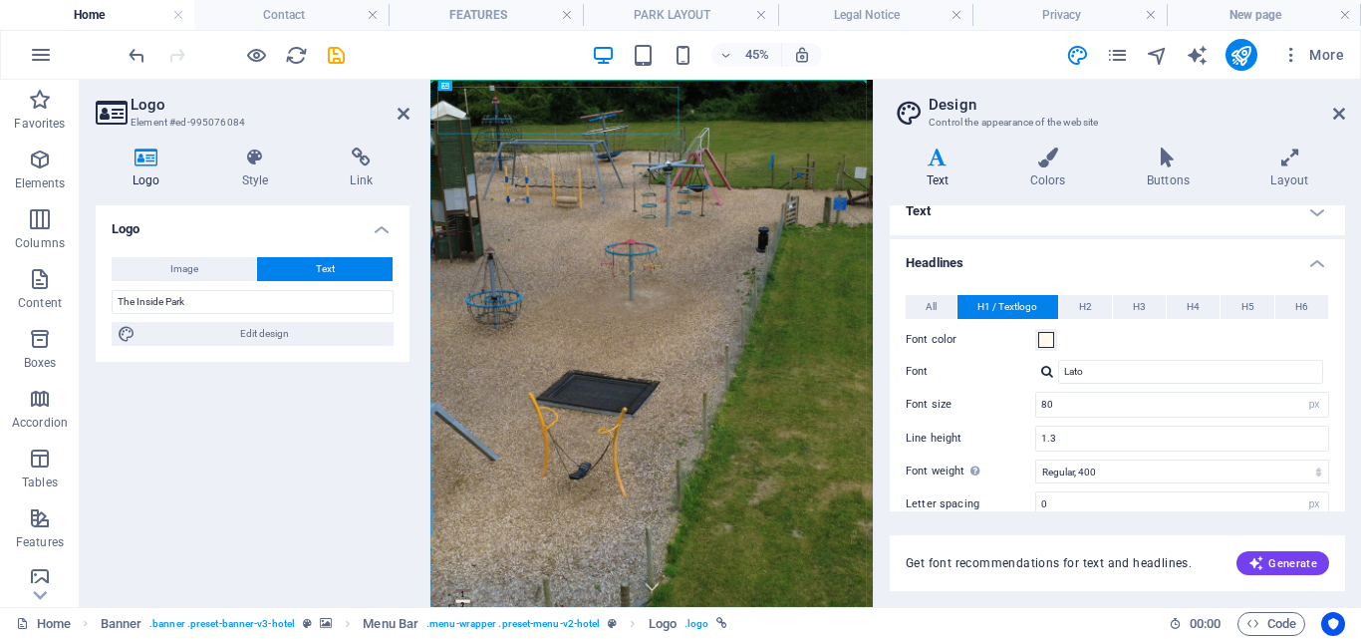
drag, startPoint x: 469, startPoint y: 158, endPoint x: 1030, endPoint y: 158, distance: 560.9
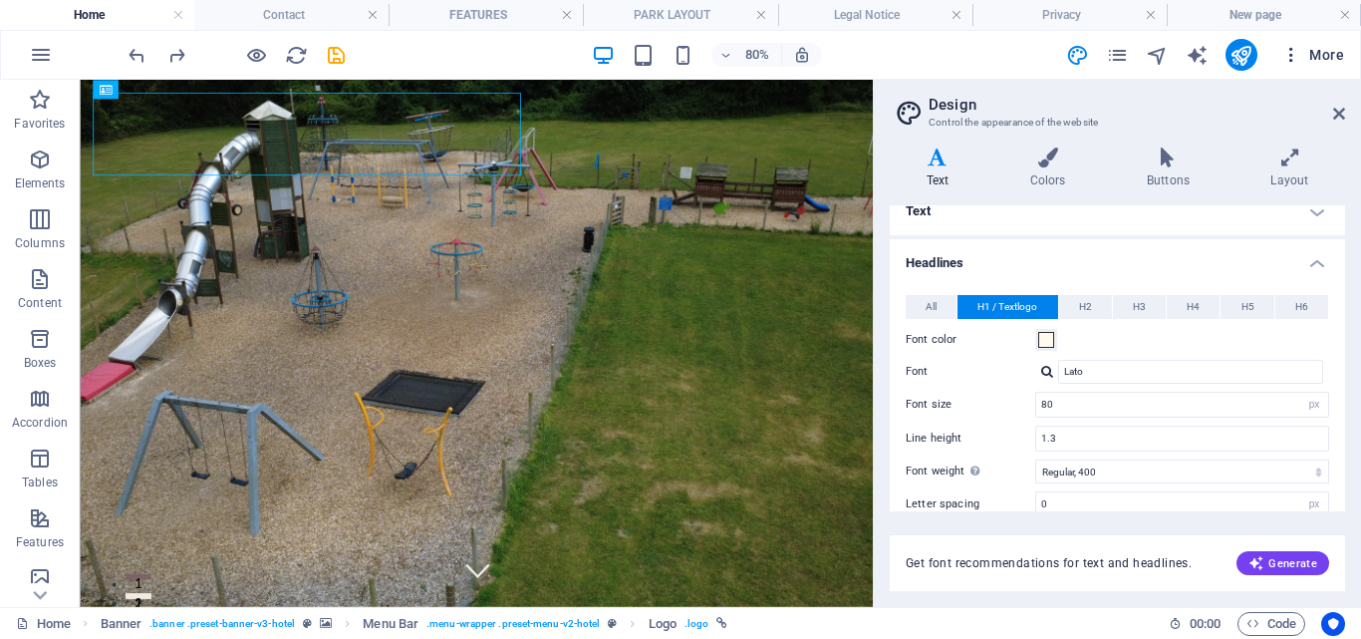
click at [1315, 49] on span "More" at bounding box center [1312, 55] width 63 height 20
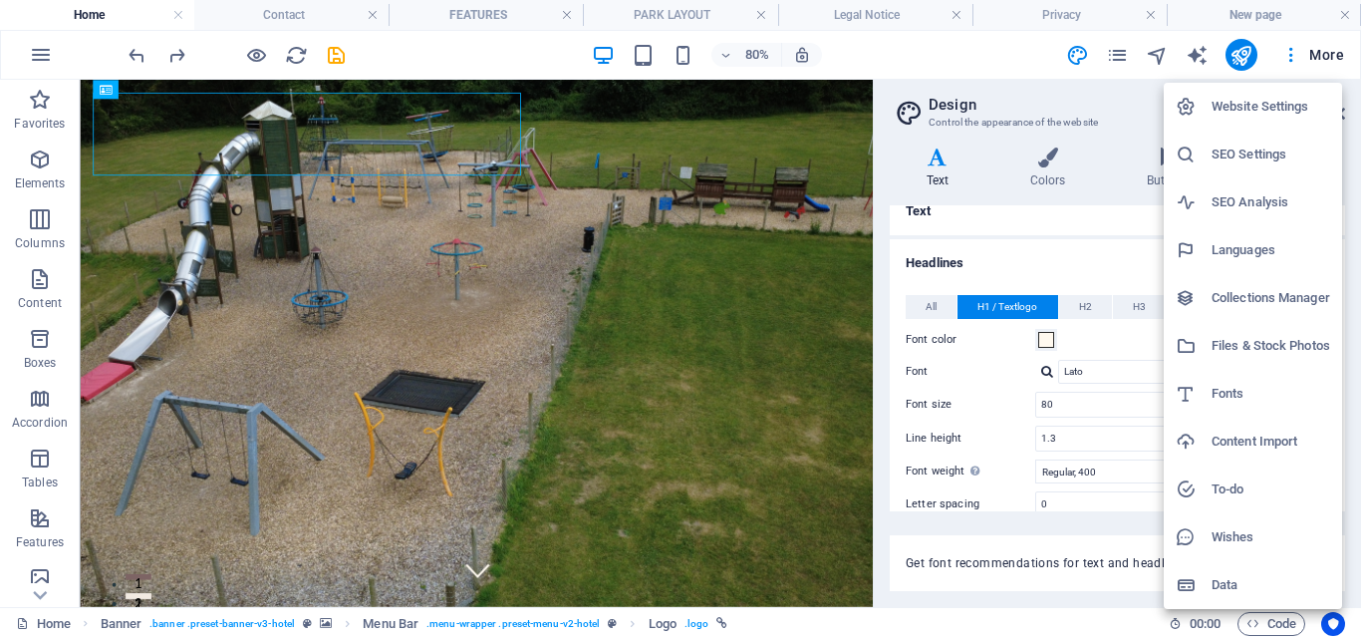
click at [1235, 102] on h6 "Website Settings" at bounding box center [1270, 107] width 119 height 24
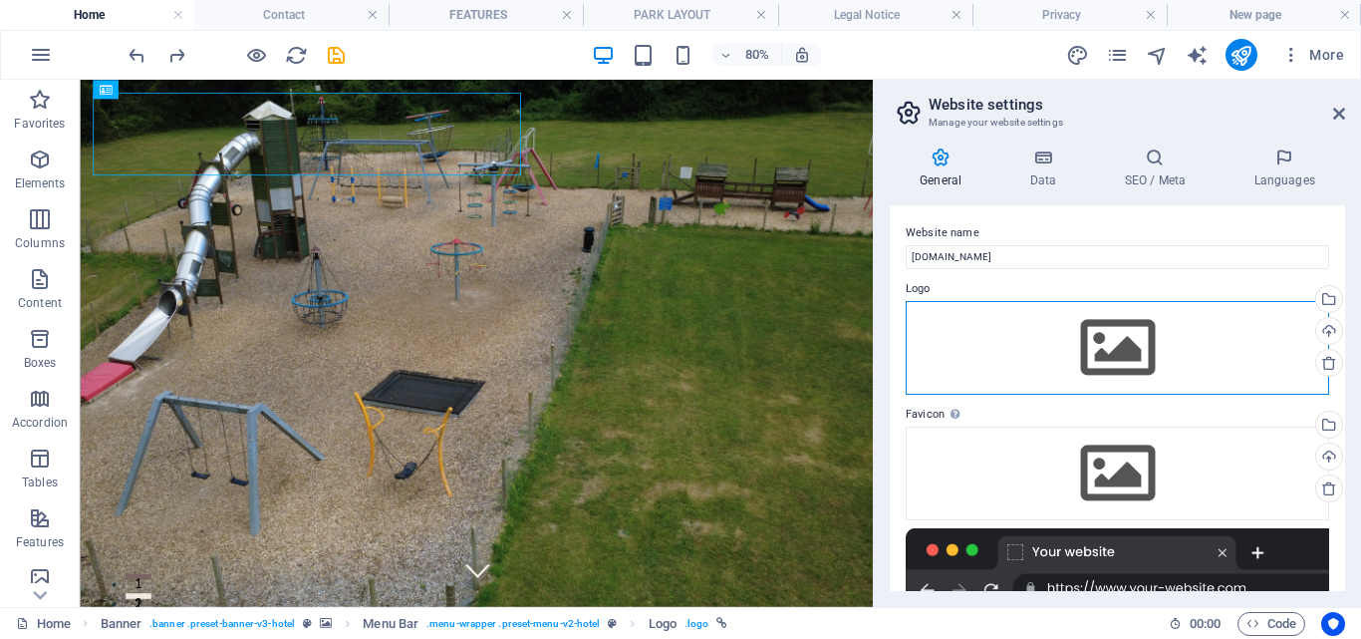
click at [1113, 340] on div "Drag files here, click to choose files or select files from Files or our free s…" at bounding box center [1117, 348] width 423 height 94
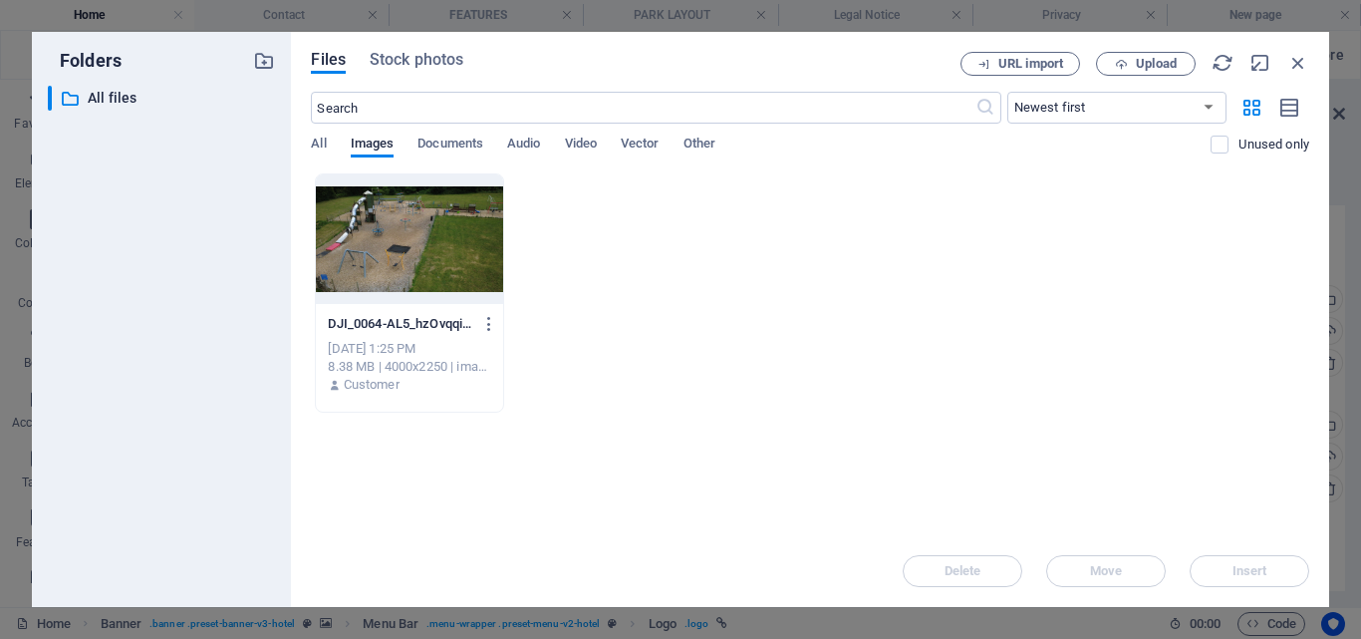
click at [220, 360] on div "​ All files All files" at bounding box center [161, 338] width 227 height 505
click at [1150, 59] on span "Upload" at bounding box center [1156, 64] width 41 height 12
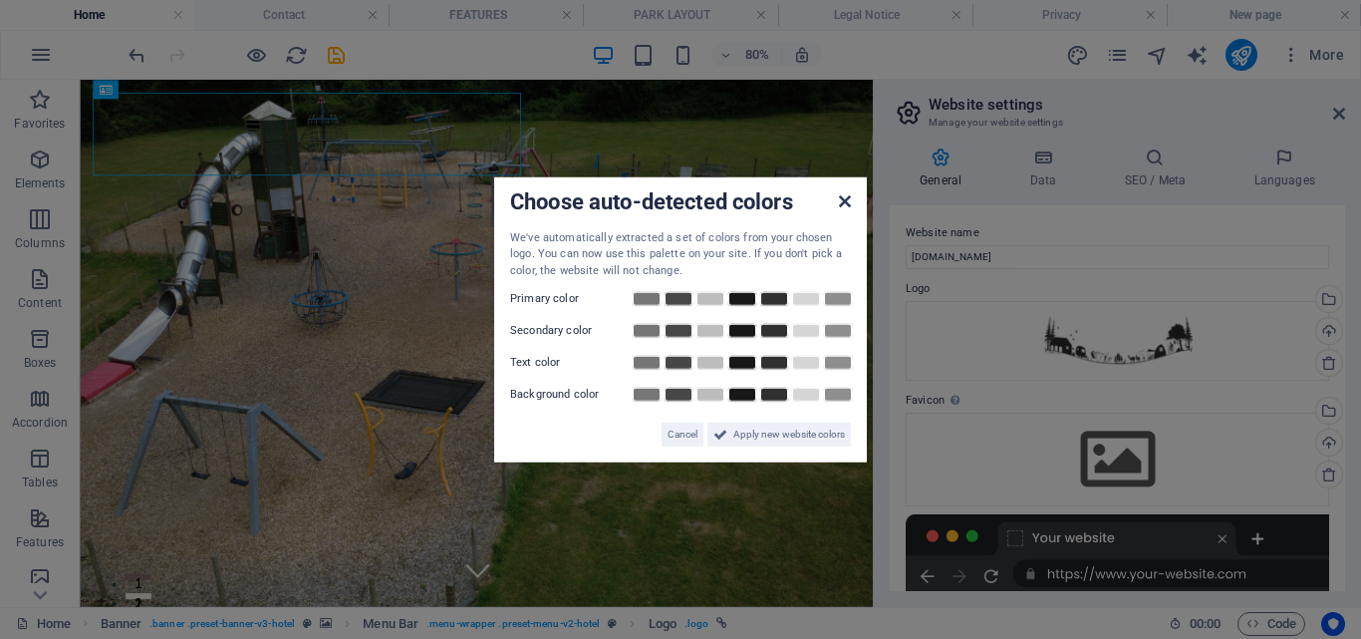
drag, startPoint x: 842, startPoint y: 206, endPoint x: 938, endPoint y: 164, distance: 105.3
click at [842, 206] on icon at bounding box center [845, 200] width 12 height 16
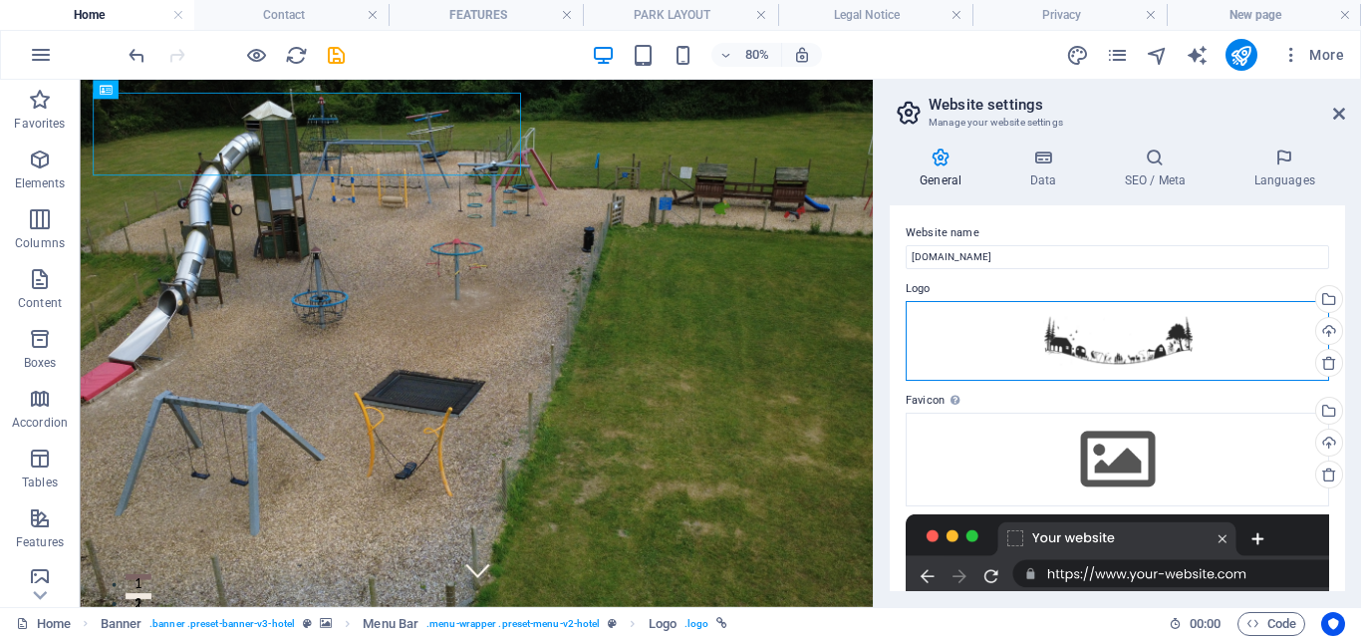
click at [1122, 330] on div "Drag files here, click to choose files or select files from Files or our free s…" at bounding box center [1117, 341] width 423 height 80
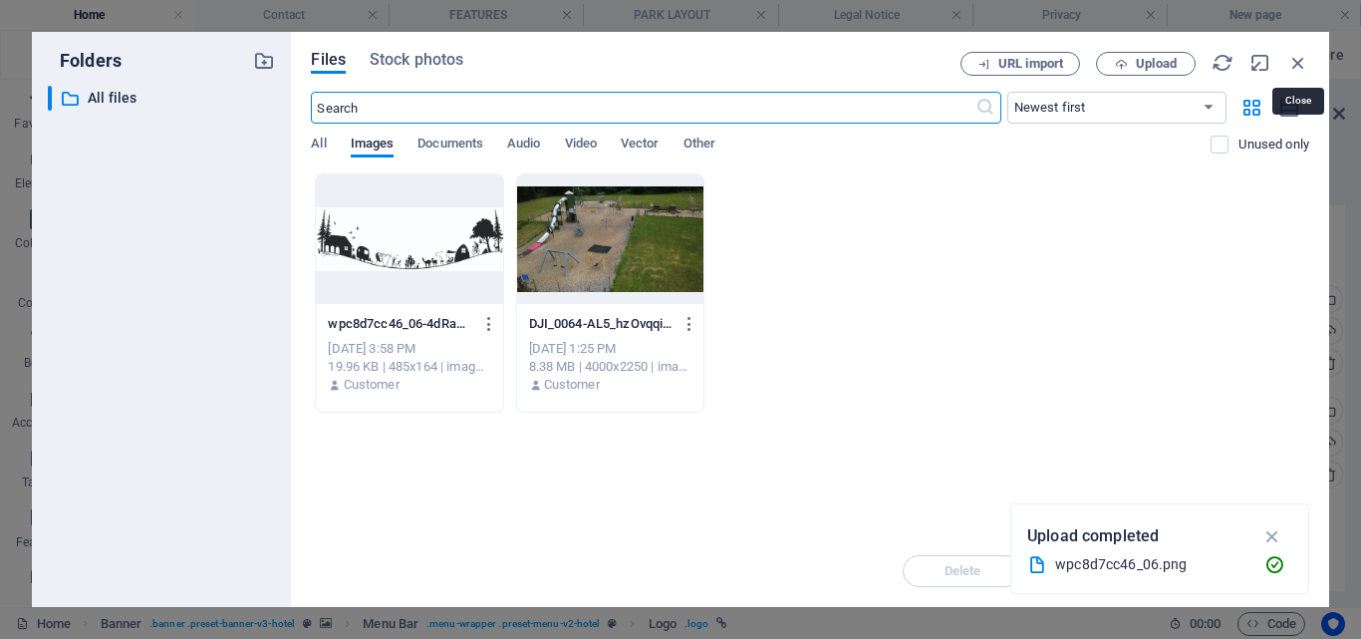
drag, startPoint x: 1303, startPoint y: 62, endPoint x: 819, endPoint y: 620, distance: 738.7
click at [1302, 62] on icon "button" at bounding box center [1298, 63] width 22 height 22
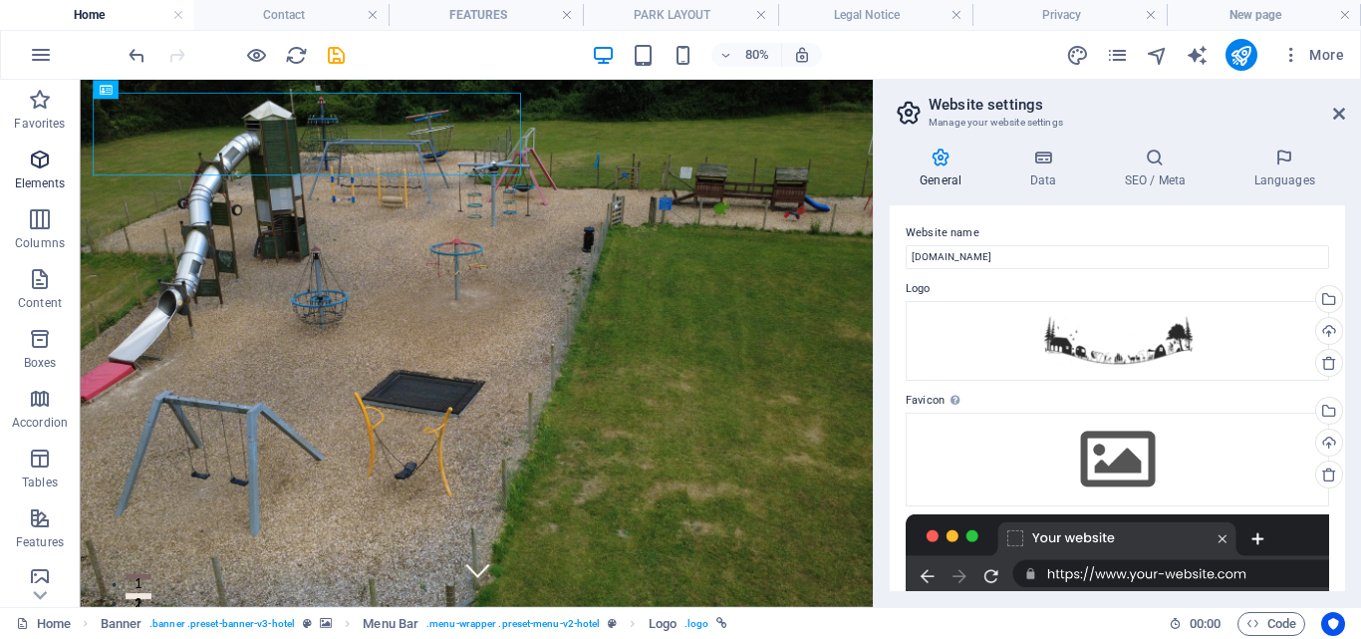
click at [28, 157] on icon "button" at bounding box center [40, 159] width 24 height 24
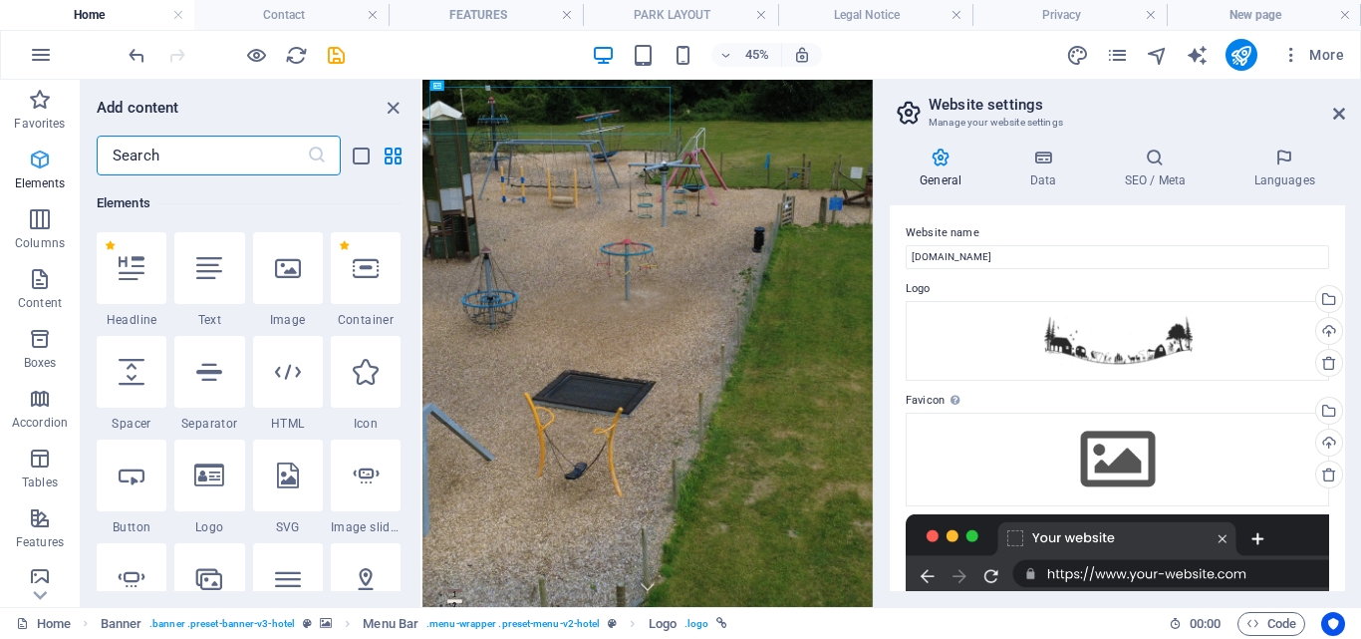
scroll to position [212, 0]
click at [223, 468] on icon at bounding box center [209, 475] width 30 height 26
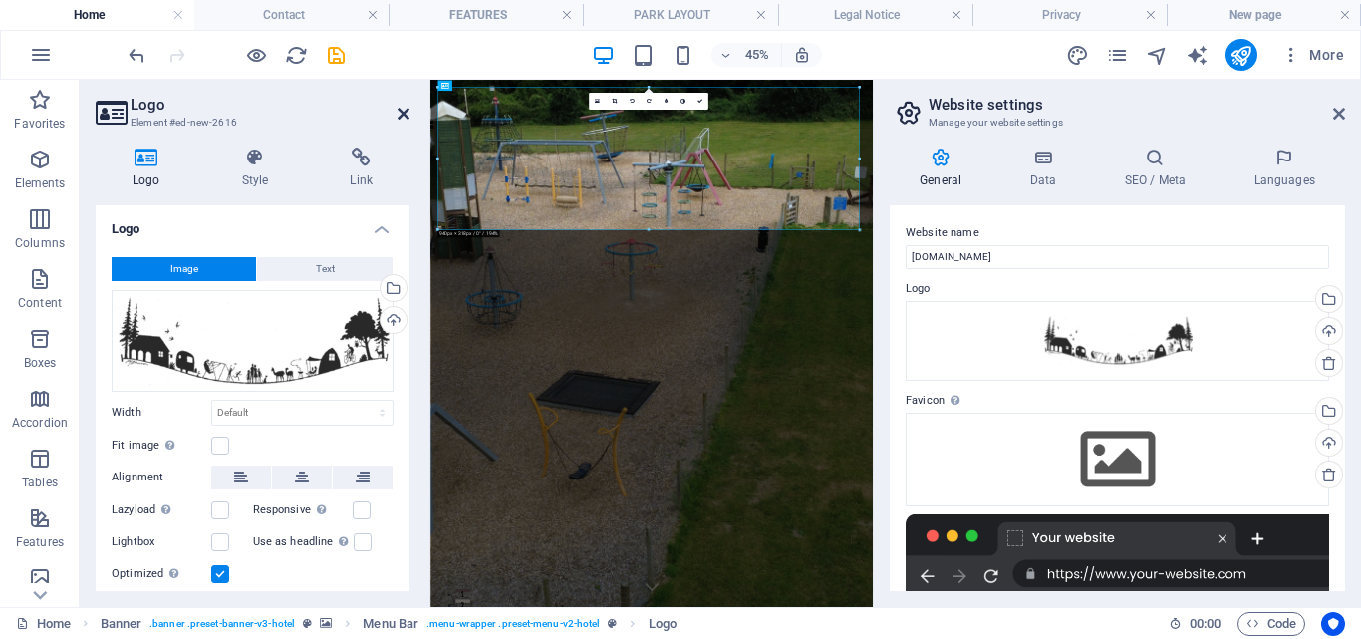
click at [401, 108] on icon at bounding box center [404, 114] width 12 height 16
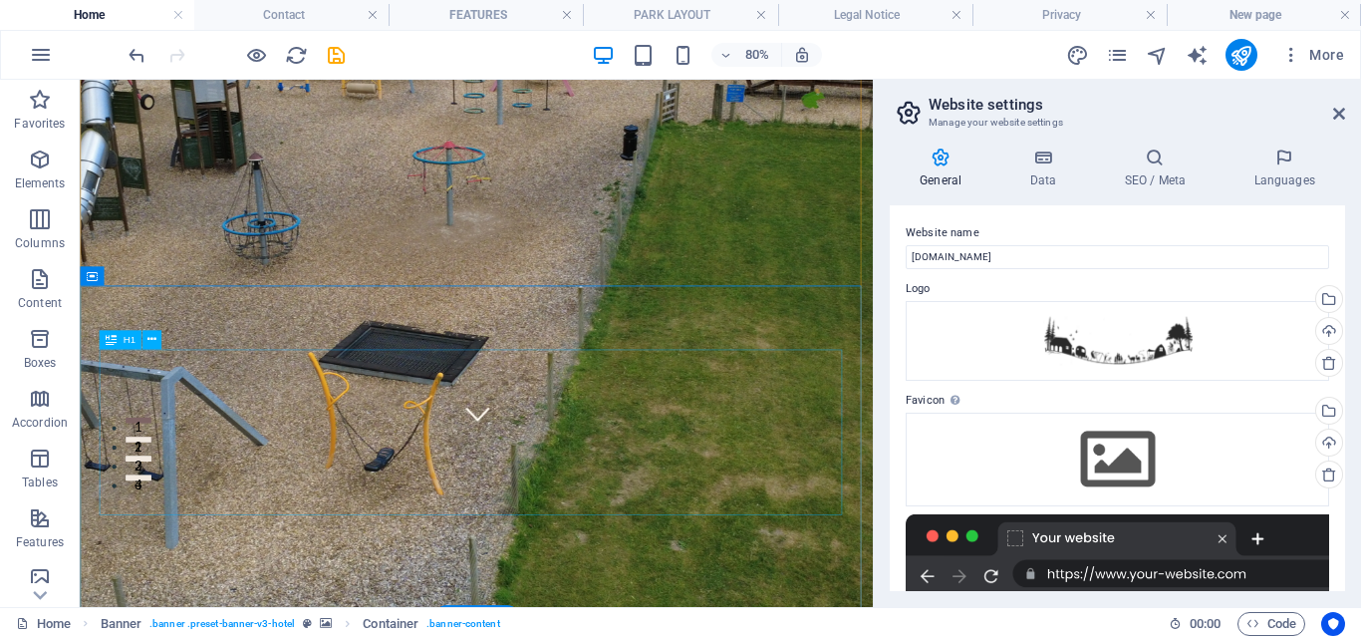
scroll to position [0, 0]
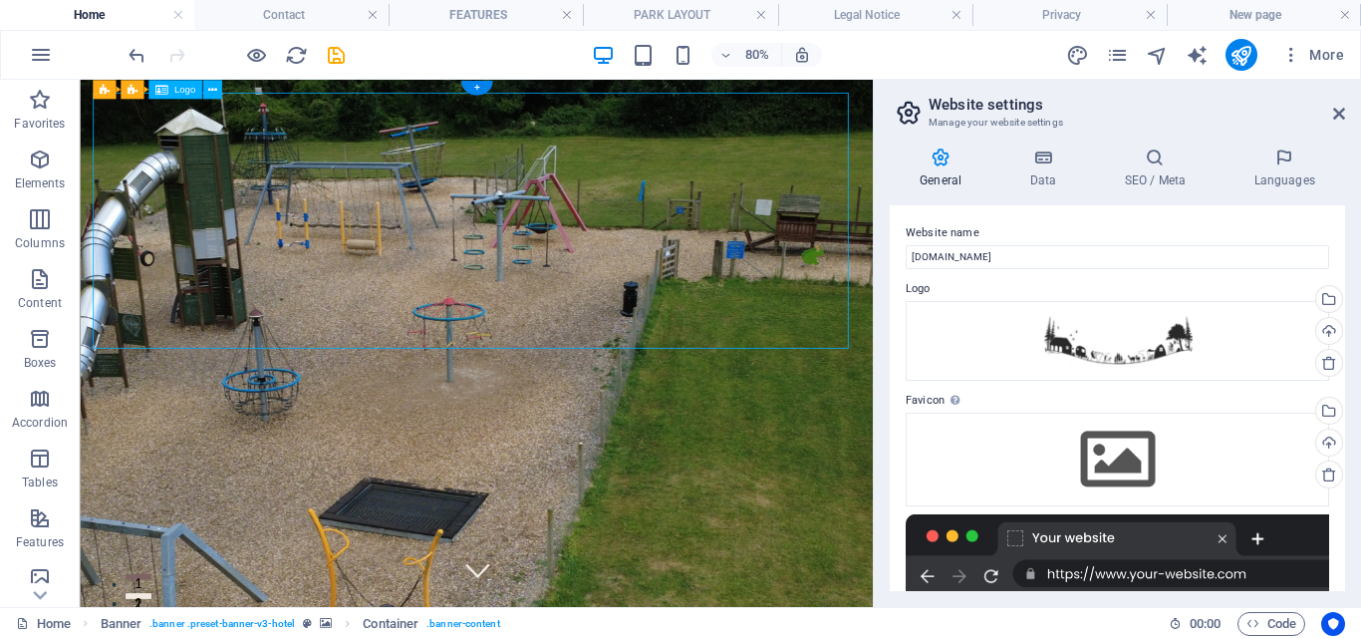
drag, startPoint x: 97, startPoint y: 155, endPoint x: 403, endPoint y: 160, distance: 306.9
click at [209, 88] on icon at bounding box center [211, 89] width 9 height 17
click at [208, 89] on icon at bounding box center [211, 89] width 9 height 17
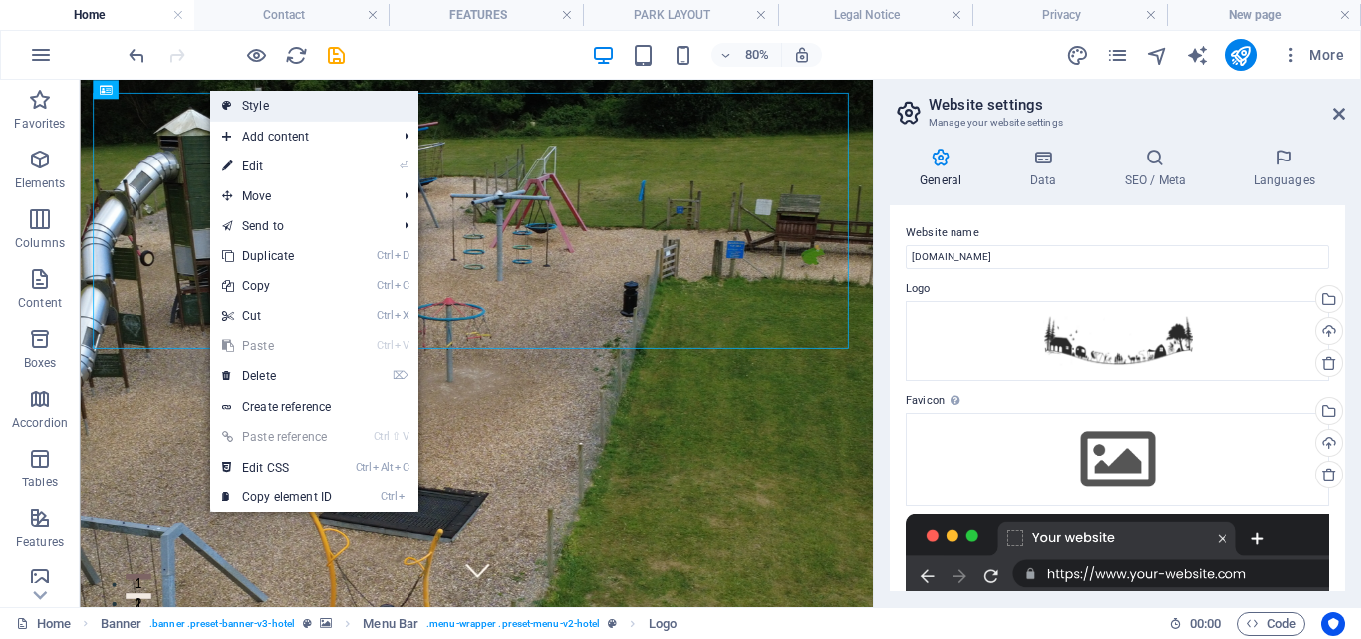
click at [254, 104] on link "Style" at bounding box center [314, 106] width 208 height 30
select select "rem"
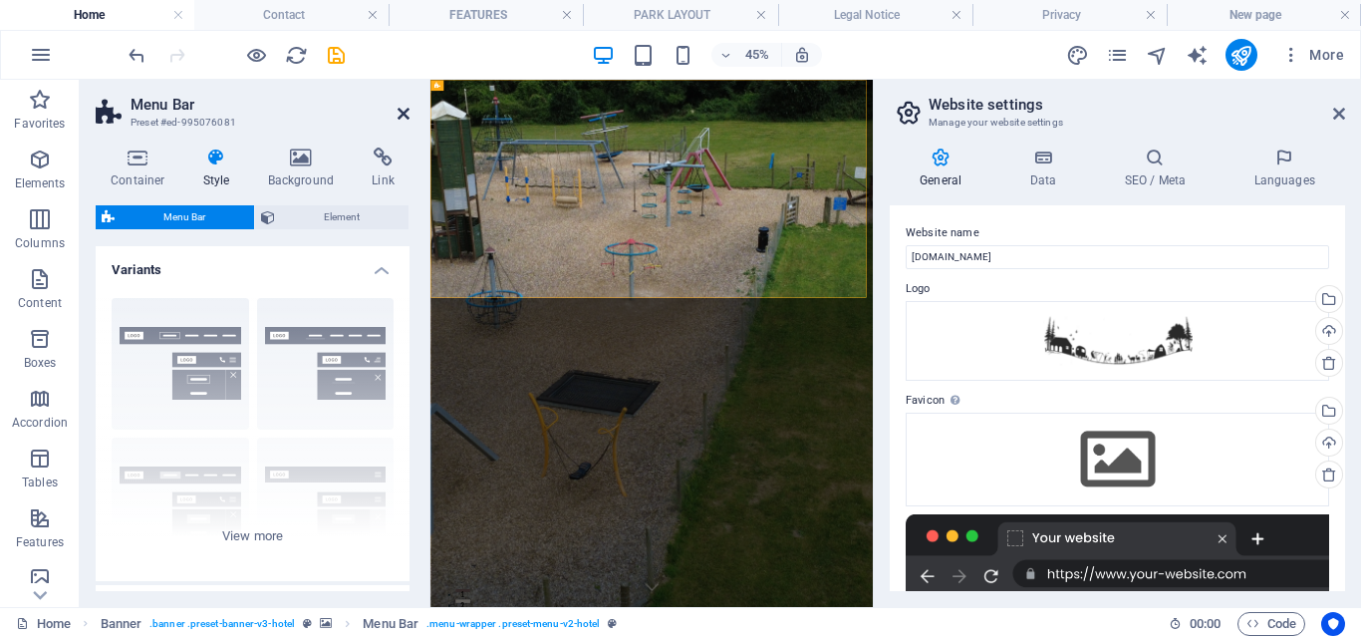
click at [404, 117] on icon at bounding box center [404, 114] width 12 height 16
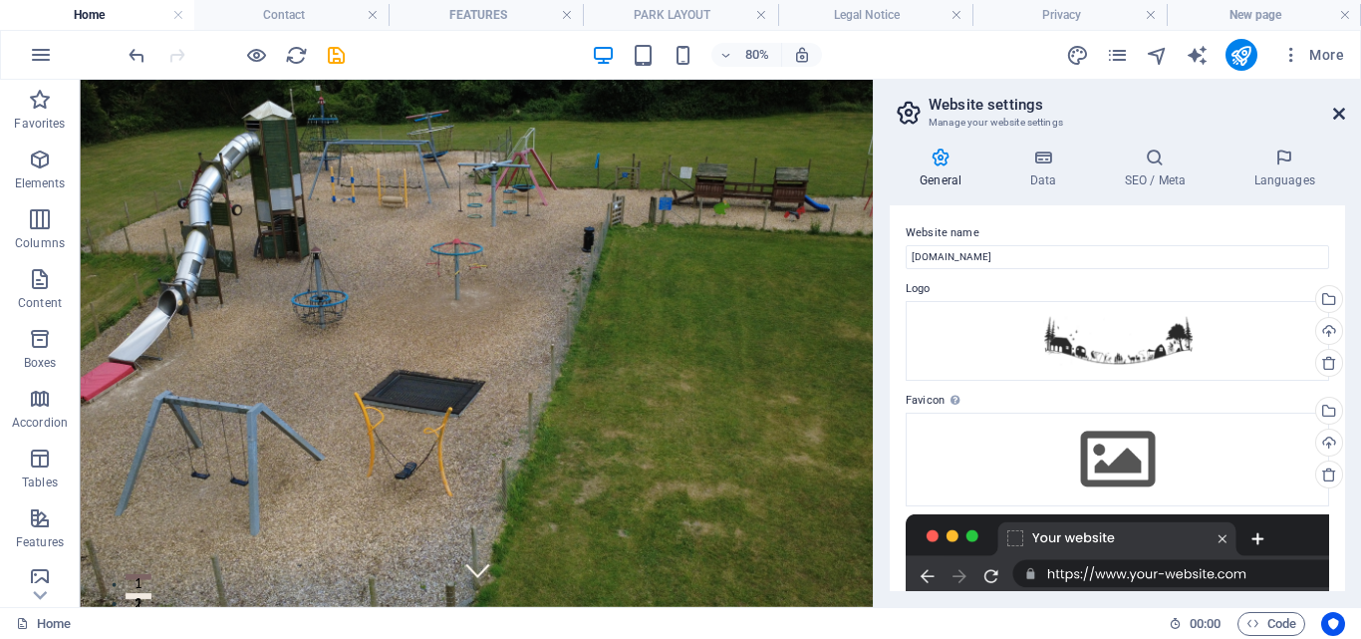
click at [1337, 113] on icon at bounding box center [1339, 114] width 12 height 16
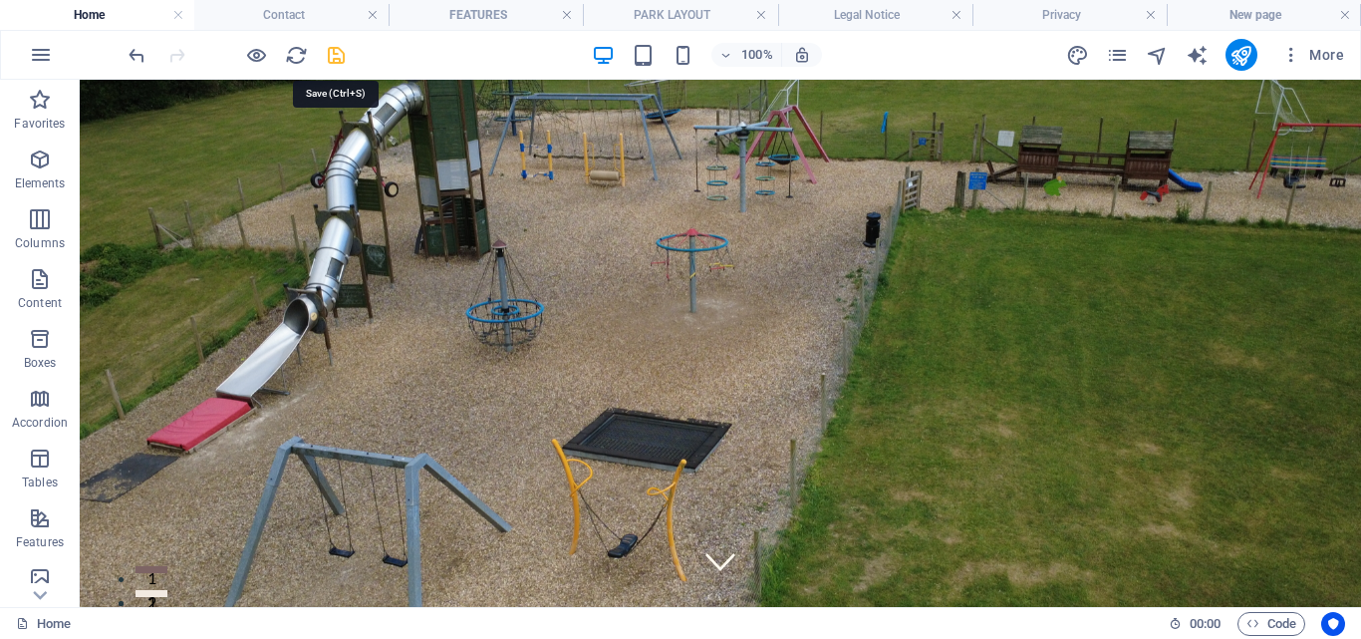
click at [339, 56] on icon "save" at bounding box center [336, 55] width 23 height 23
checkbox input "false"
